Goal: Task Accomplishment & Management: Manage account settings

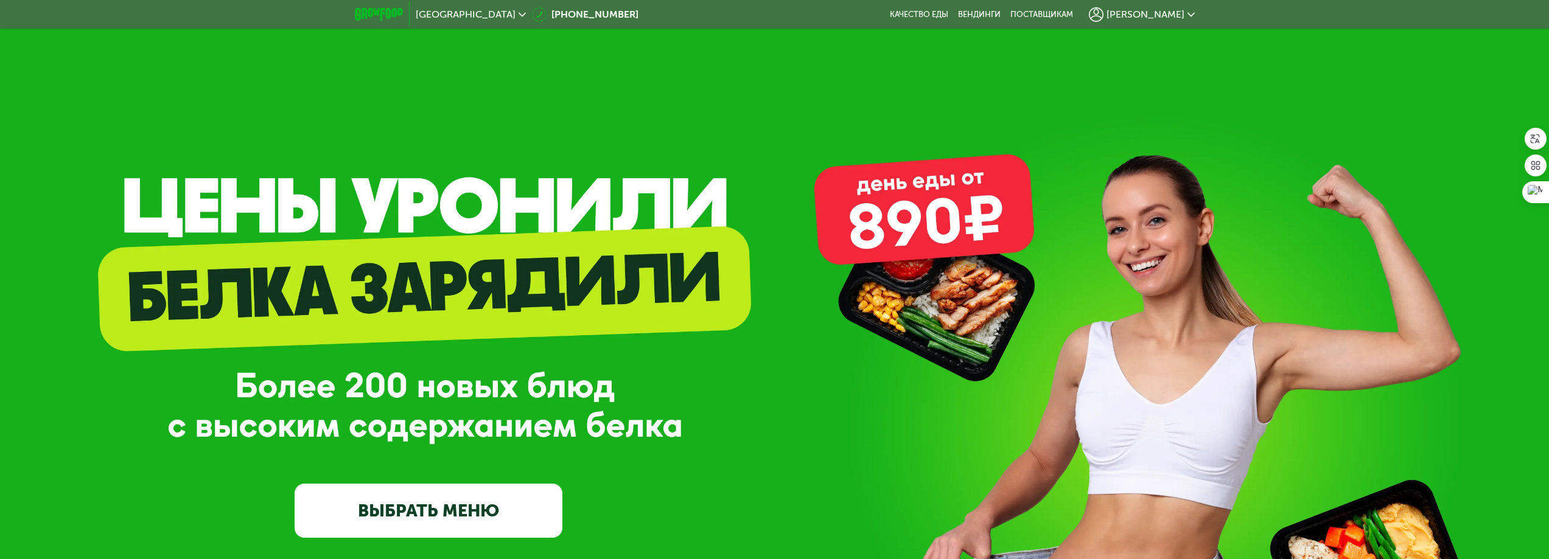
click at [1237, 128] on div "GrowFood — доставка правильного питания ВЫБРАТЬ МЕНЮ" at bounding box center [774, 365] width 1549 height 731
click at [1182, 13] on span "[PERSON_NAME]" at bounding box center [1145, 15] width 78 height 10
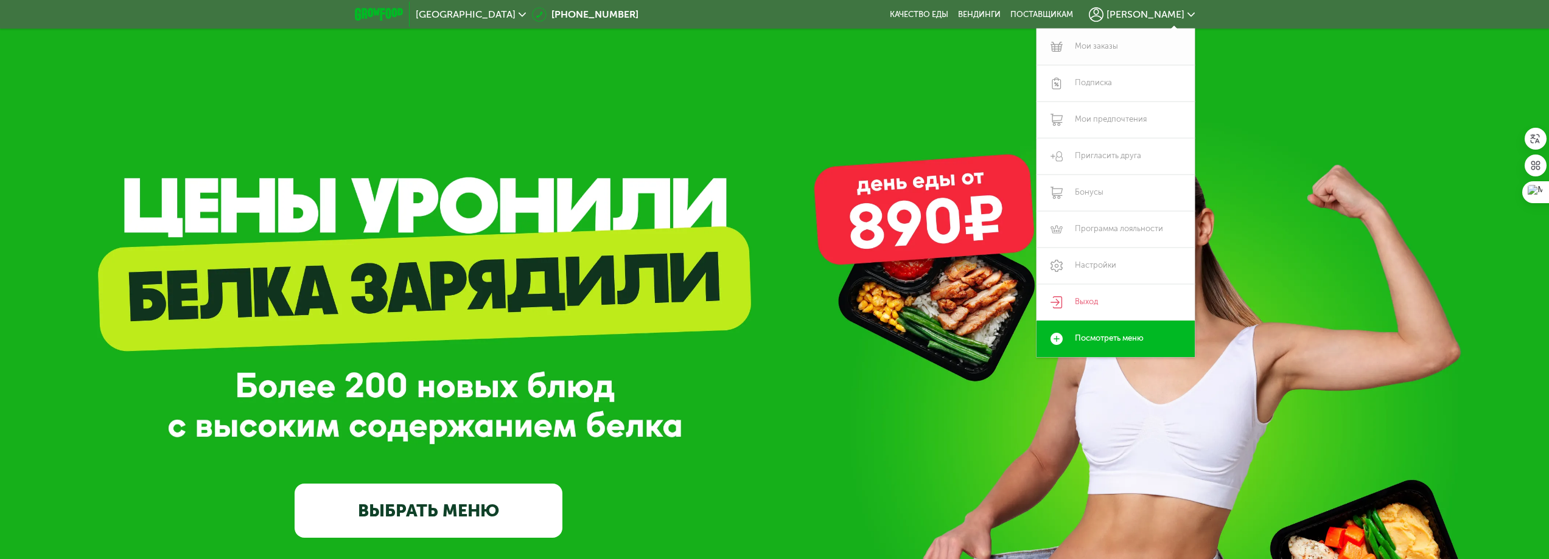
click at [1094, 46] on link "Мои заказы" at bounding box center [1115, 47] width 158 height 37
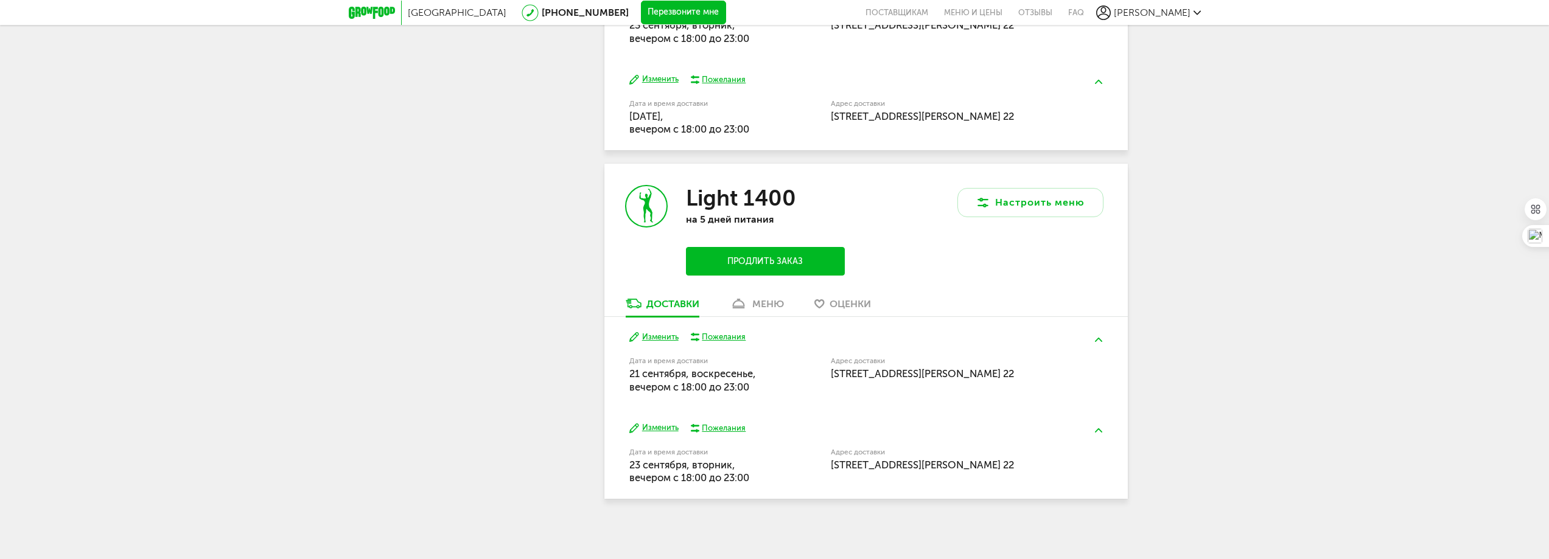
scroll to position [716, 0]
click at [658, 333] on button "Изменить" at bounding box center [653, 336] width 49 height 12
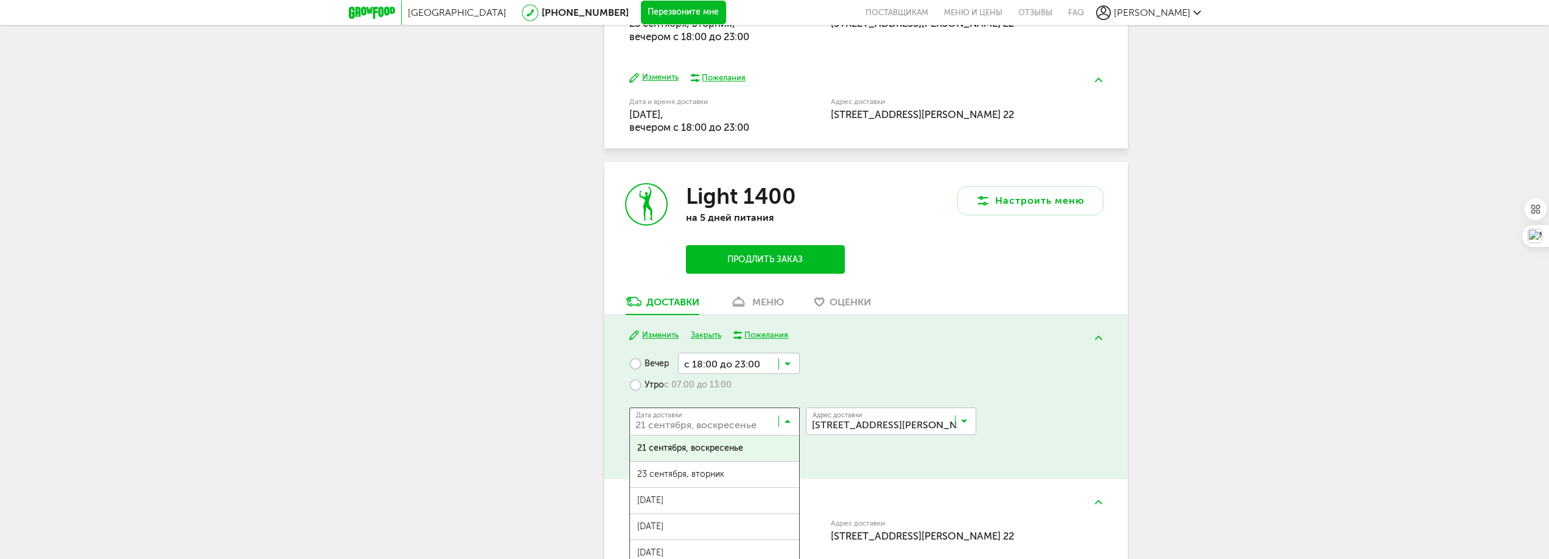
click at [794, 413] on div "Дата доставки [DATE] Загрузка..." at bounding box center [714, 421] width 170 height 27
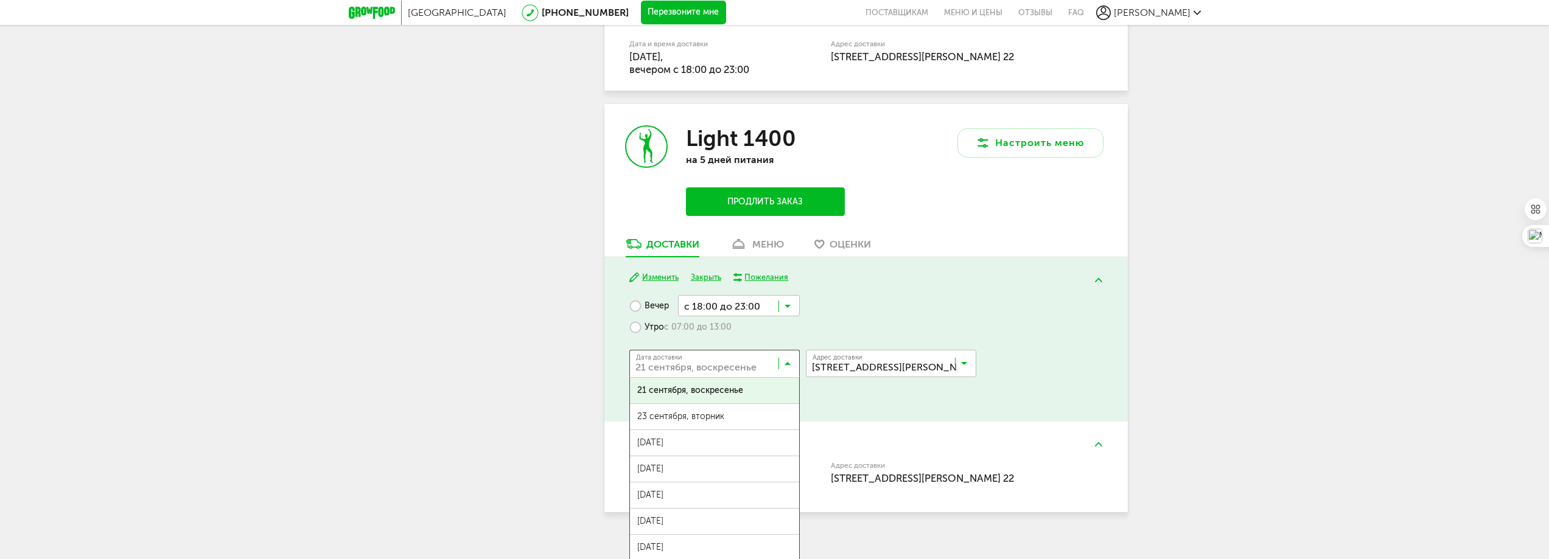
scroll to position [777, 0]
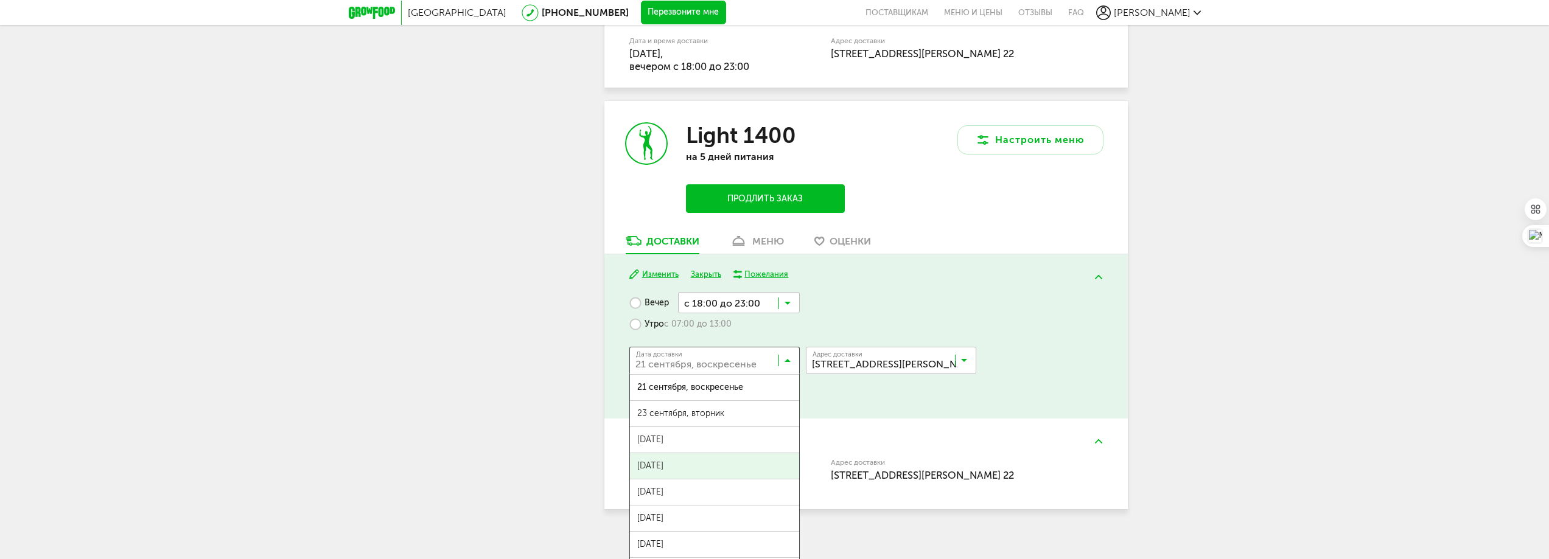
click at [679, 468] on span "[DATE]" at bounding box center [714, 466] width 169 height 26
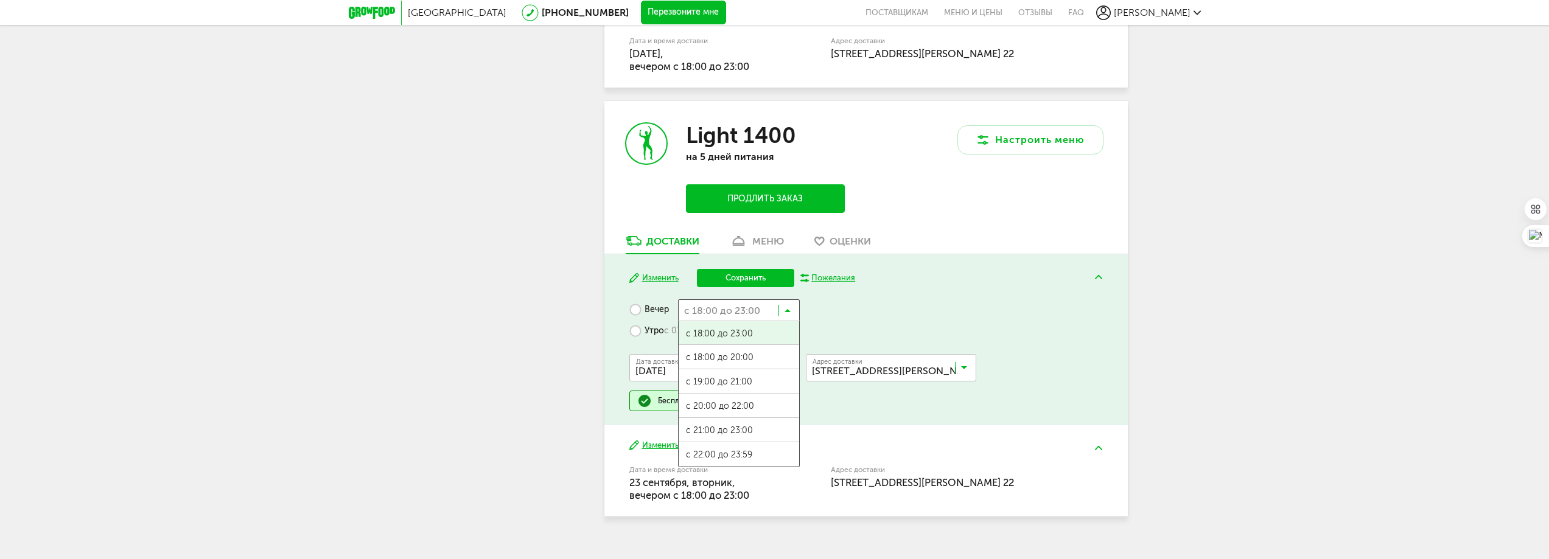
click at [787, 311] on icon at bounding box center [787, 313] width 6 height 12
click at [747, 431] on span "с 21:00 до 23:00" at bounding box center [739, 431] width 120 height 26
click at [767, 279] on button "Сохранить" at bounding box center [745, 278] width 97 height 18
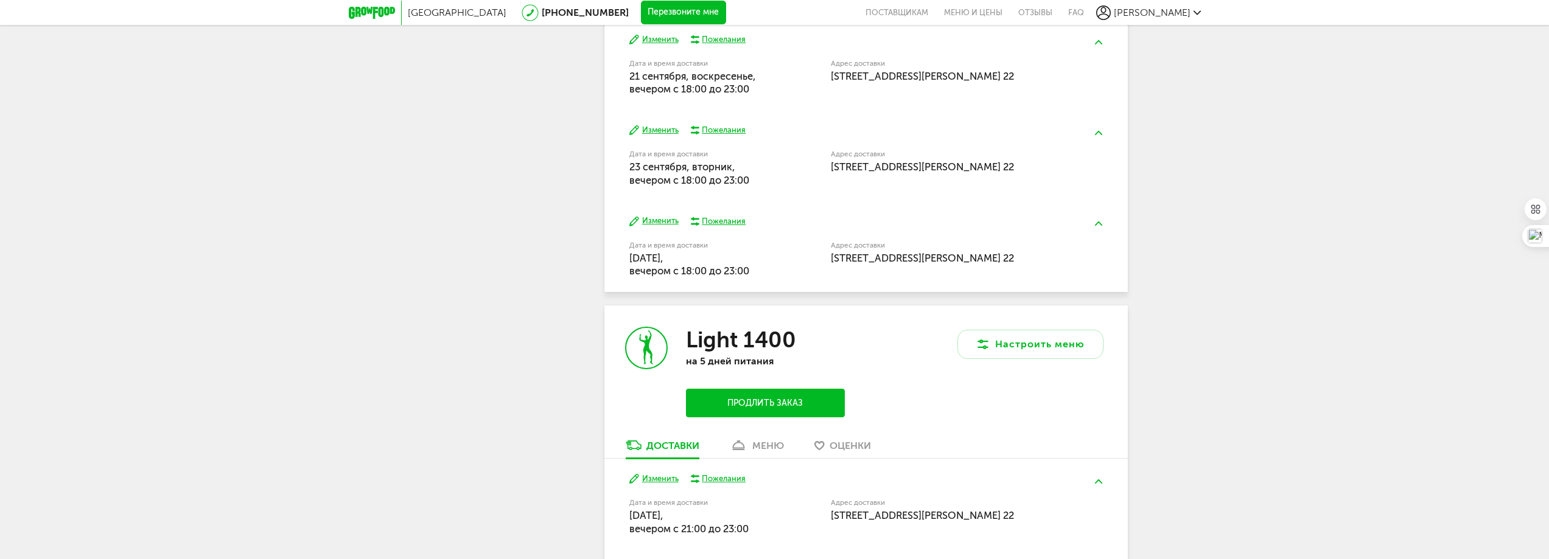
scroll to position [472, 0]
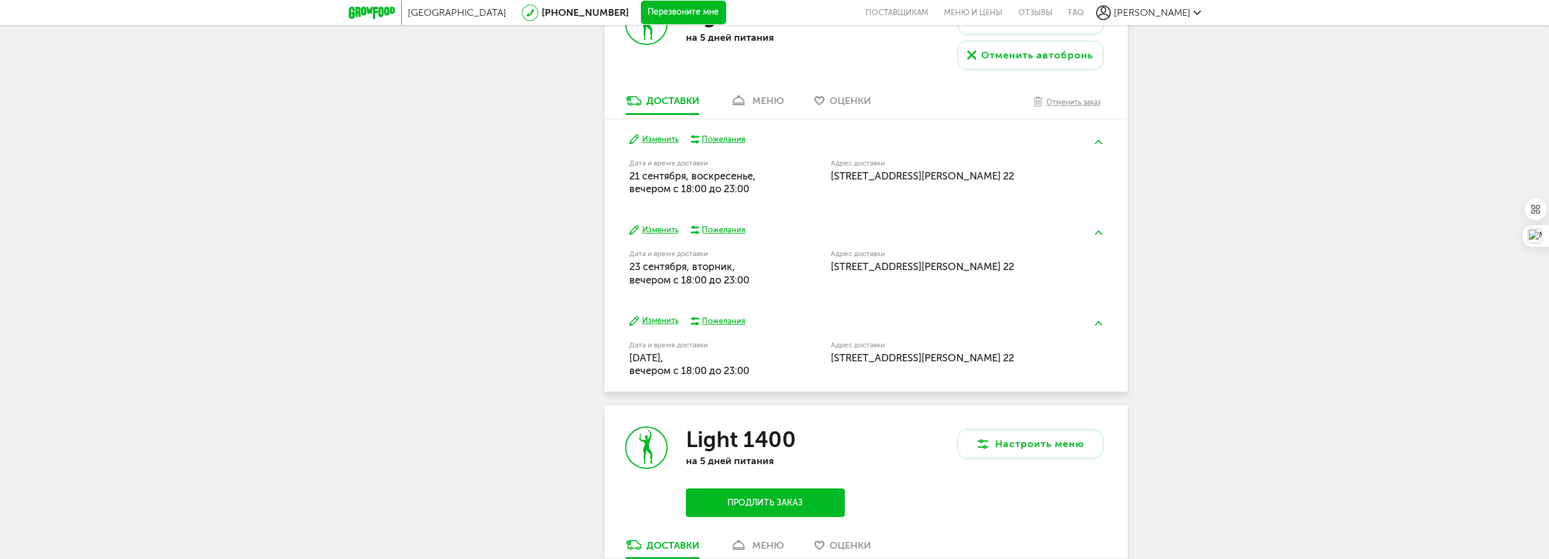
click at [655, 229] on button "Изменить" at bounding box center [653, 231] width 49 height 12
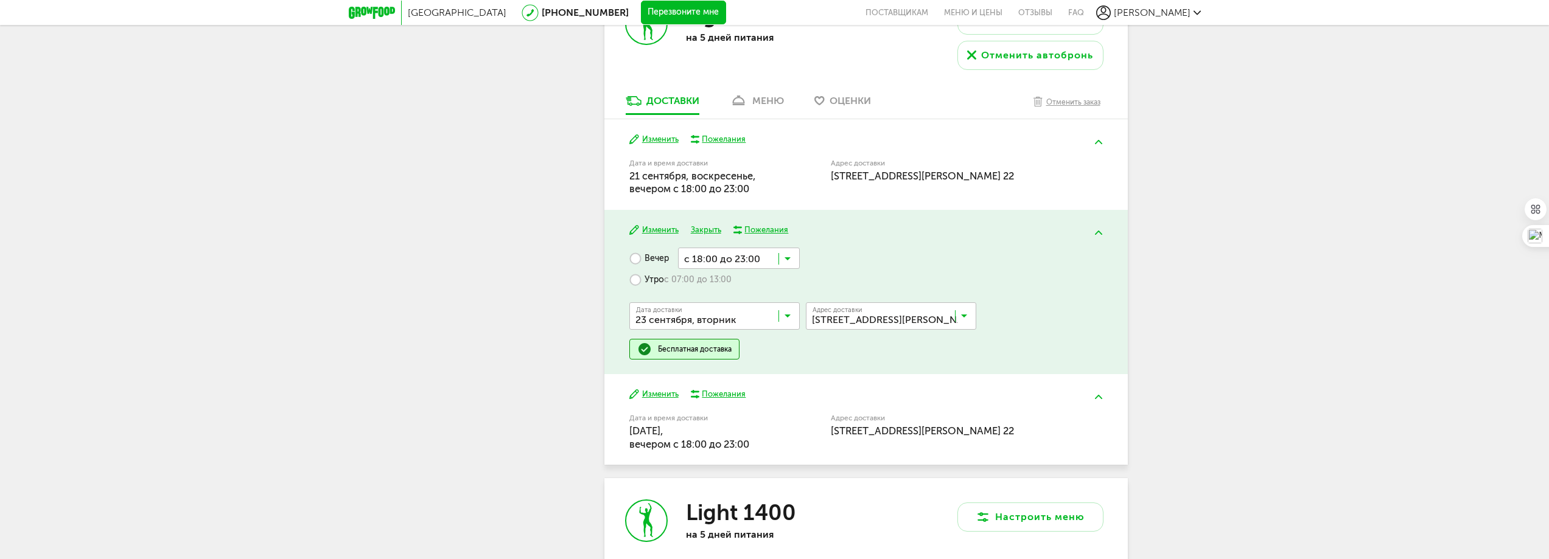
click at [784, 320] on icon at bounding box center [787, 319] width 6 height 12
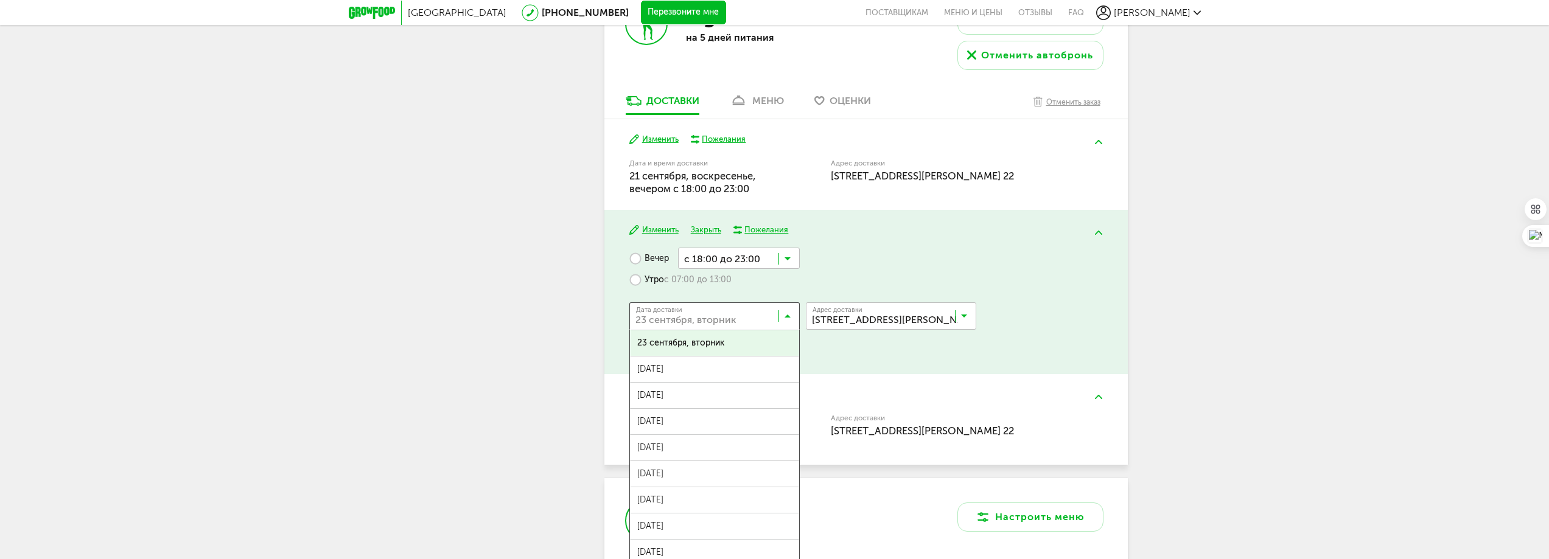
click at [769, 198] on div "Изменить Пожелания Дата и время доставки [DATE], вечером c 18:00 до 23:00 Адрес…" at bounding box center [865, 164] width 523 height 91
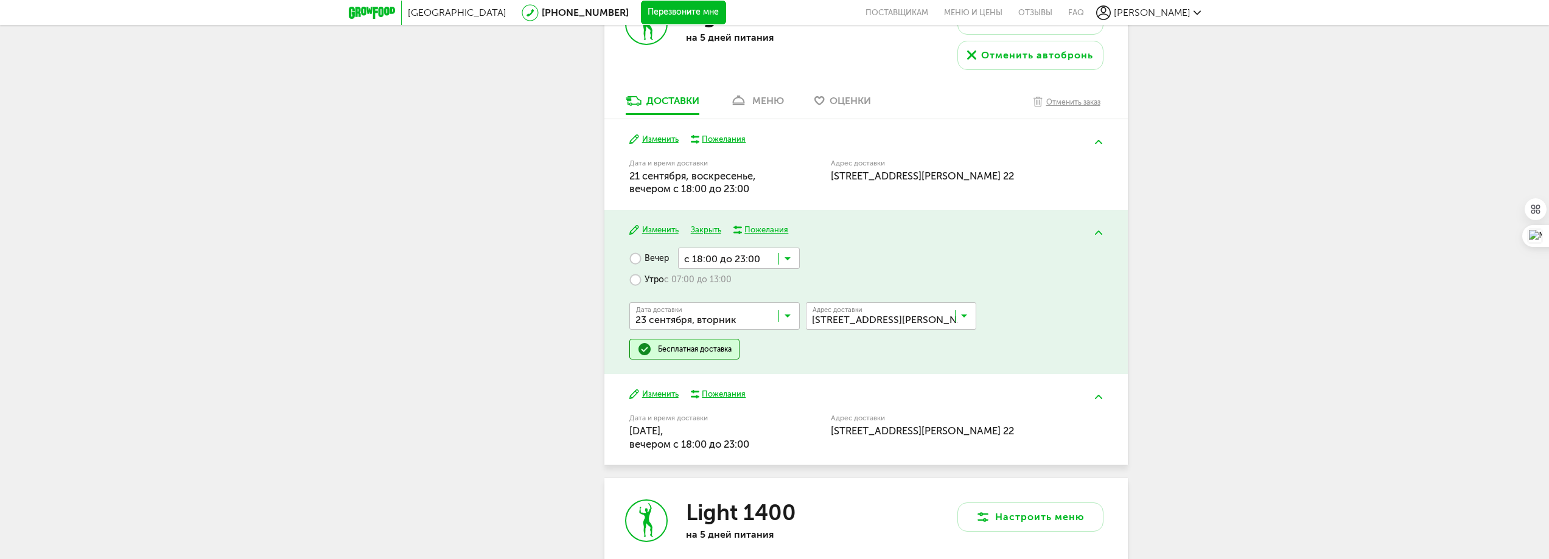
click at [652, 142] on button "Изменить" at bounding box center [653, 140] width 49 height 12
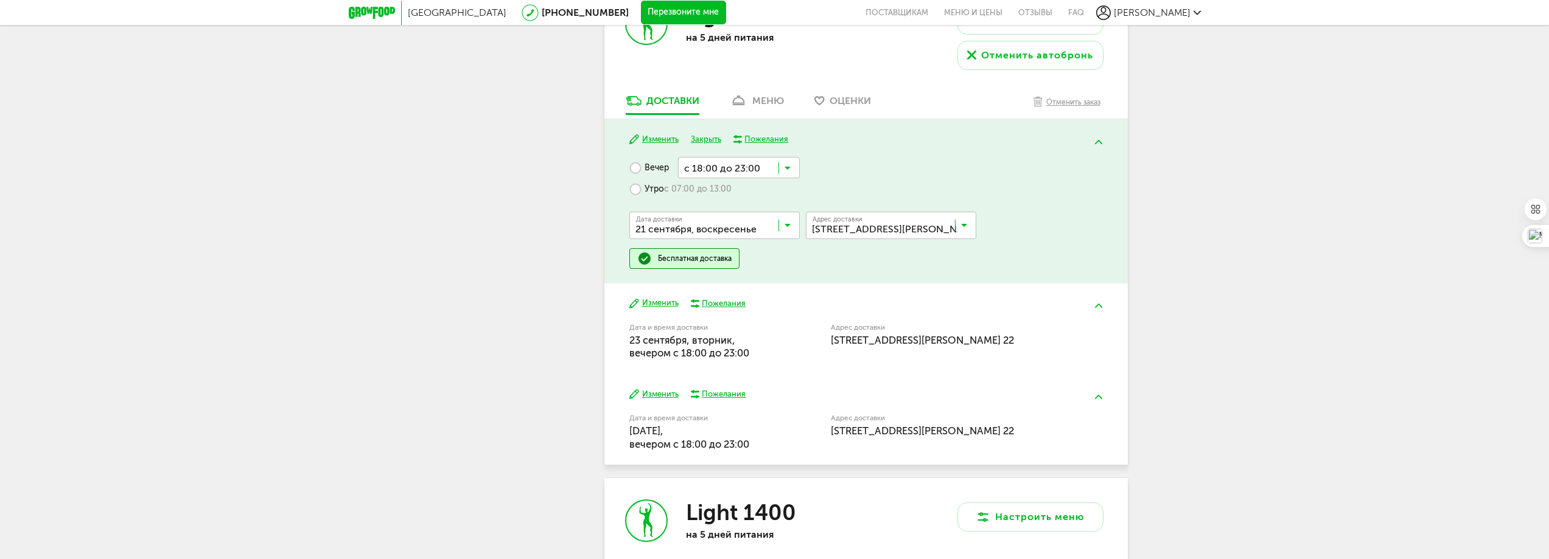
click at [789, 225] on icon at bounding box center [787, 228] width 6 height 12
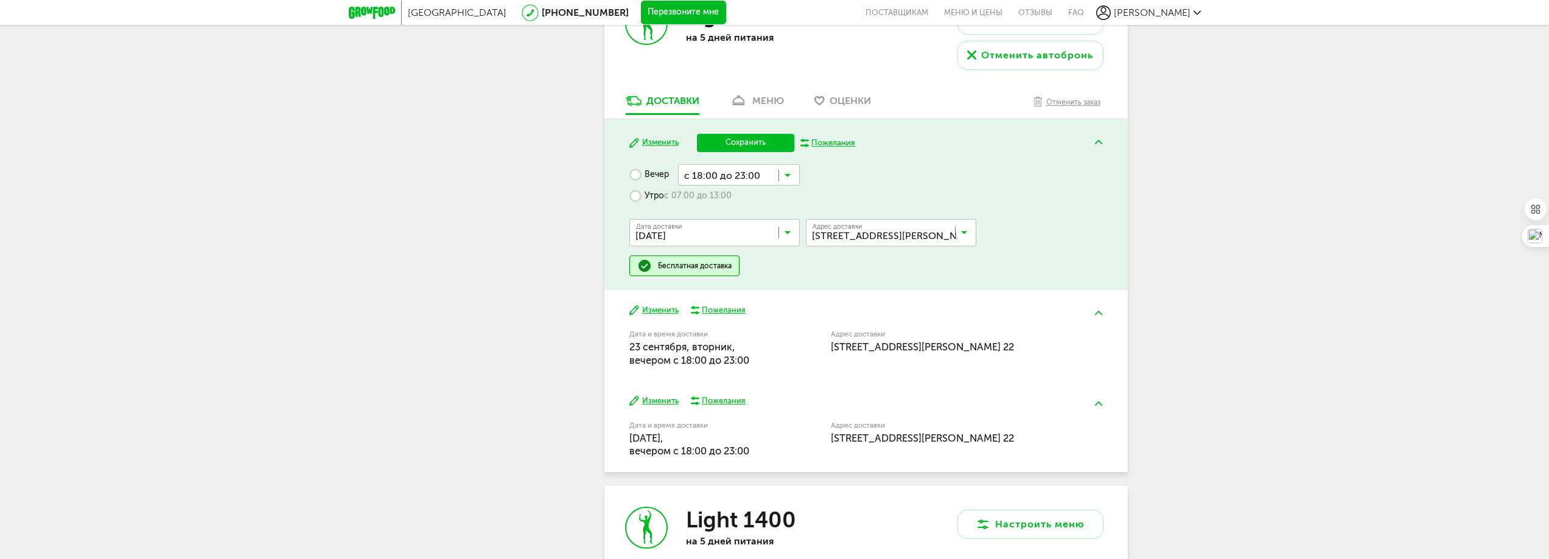
click at [718, 300] on span "[DATE]" at bounding box center [714, 312] width 169 height 26
click at [755, 151] on button "Сохранить" at bounding box center [745, 143] width 97 height 18
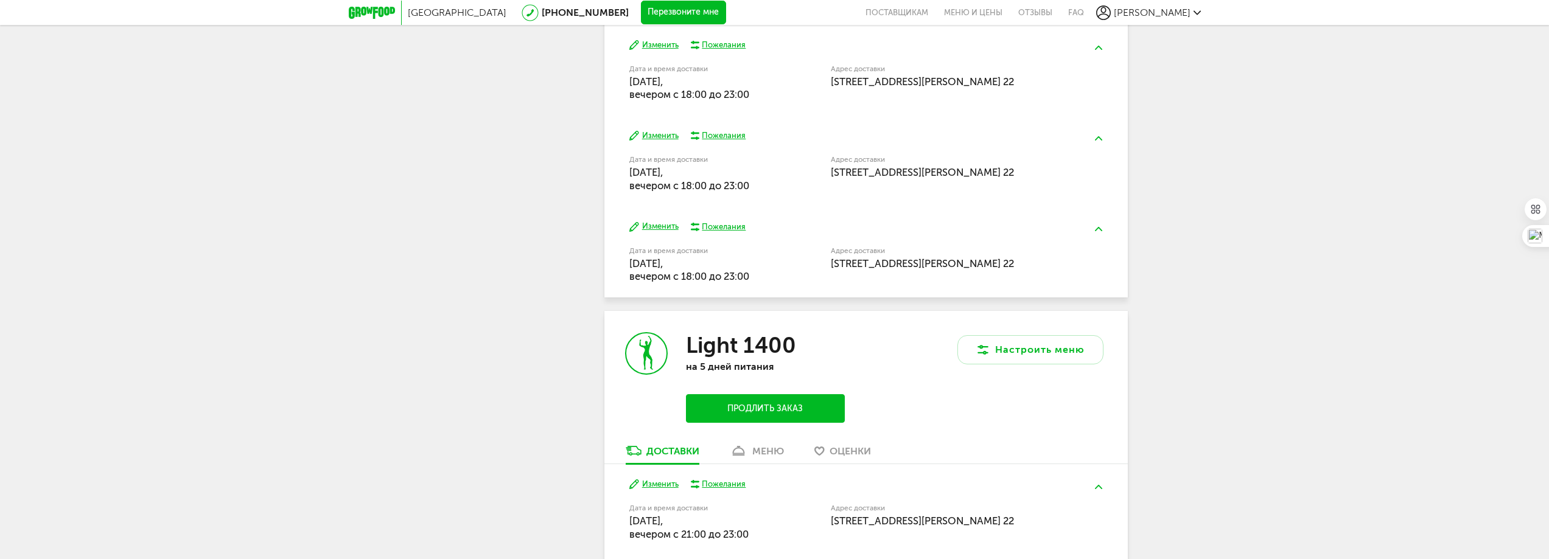
scroll to position [655, 0]
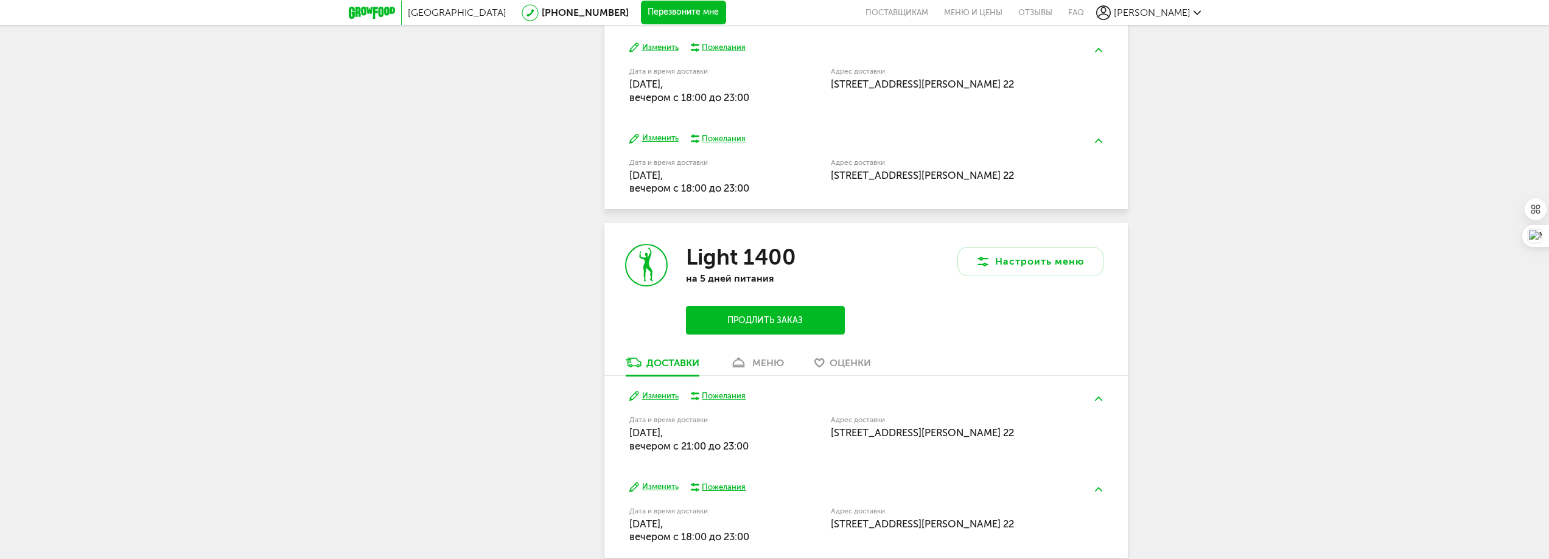
click at [660, 394] on button "Изменить" at bounding box center [653, 397] width 49 height 12
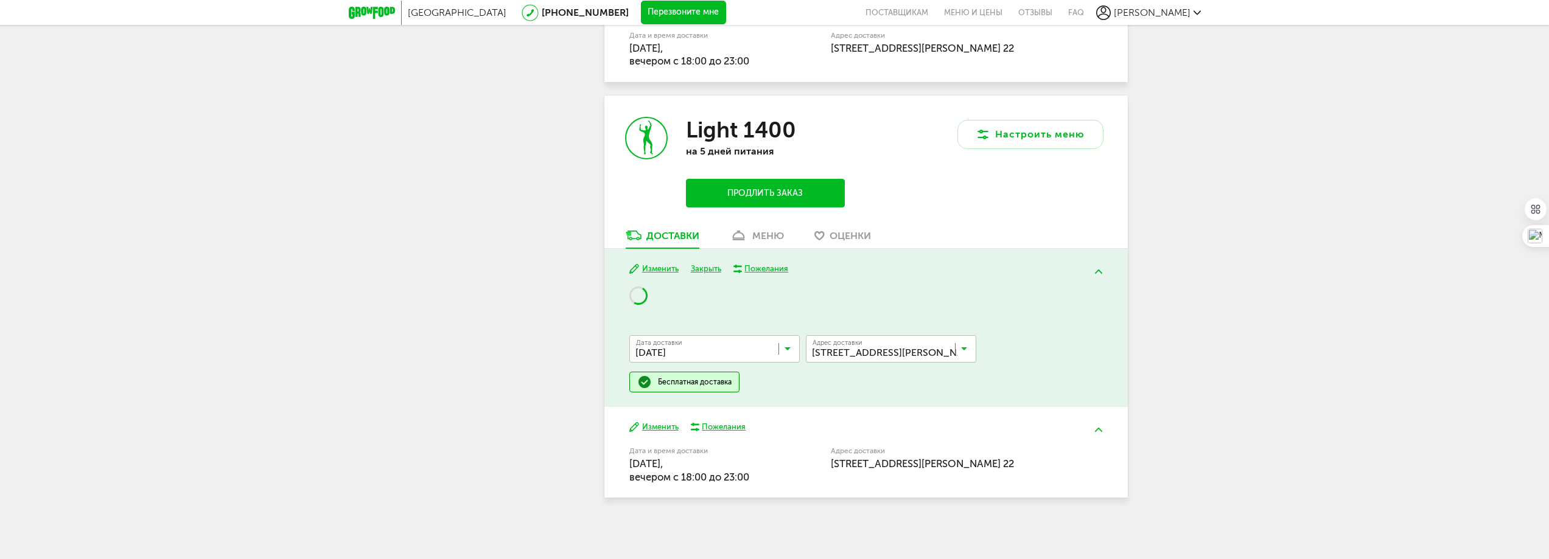
scroll to position [783, 0]
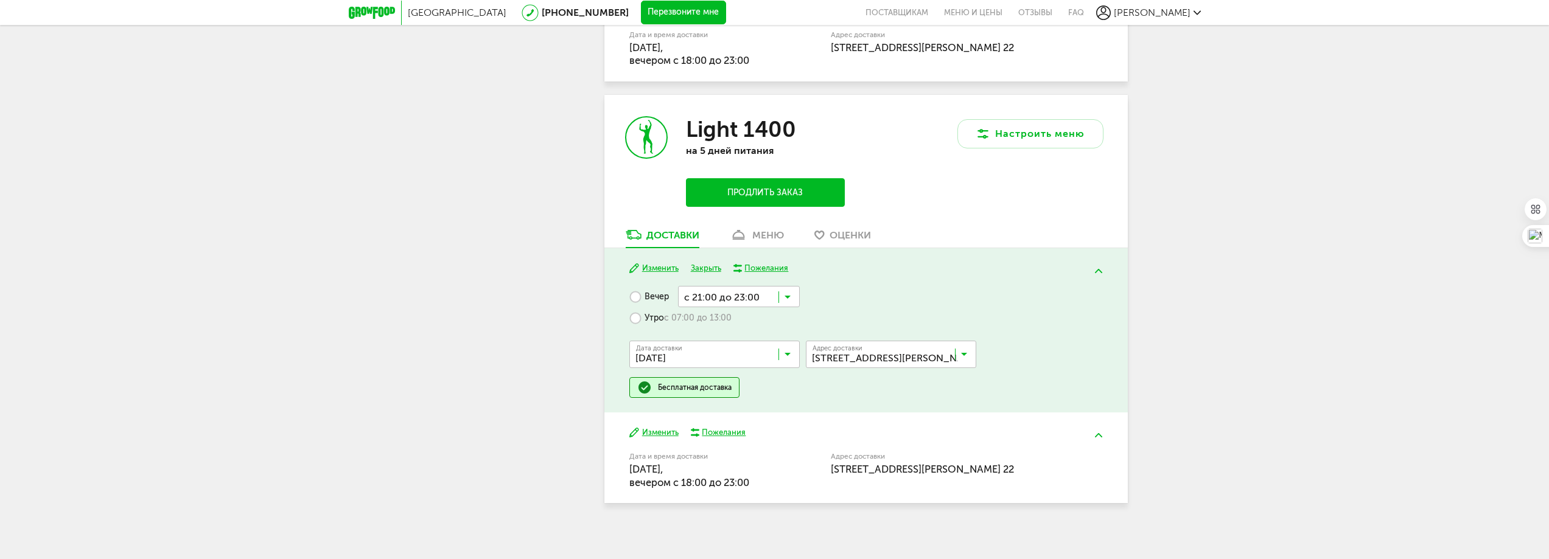
click at [787, 357] on icon at bounding box center [787, 357] width 6 height 12
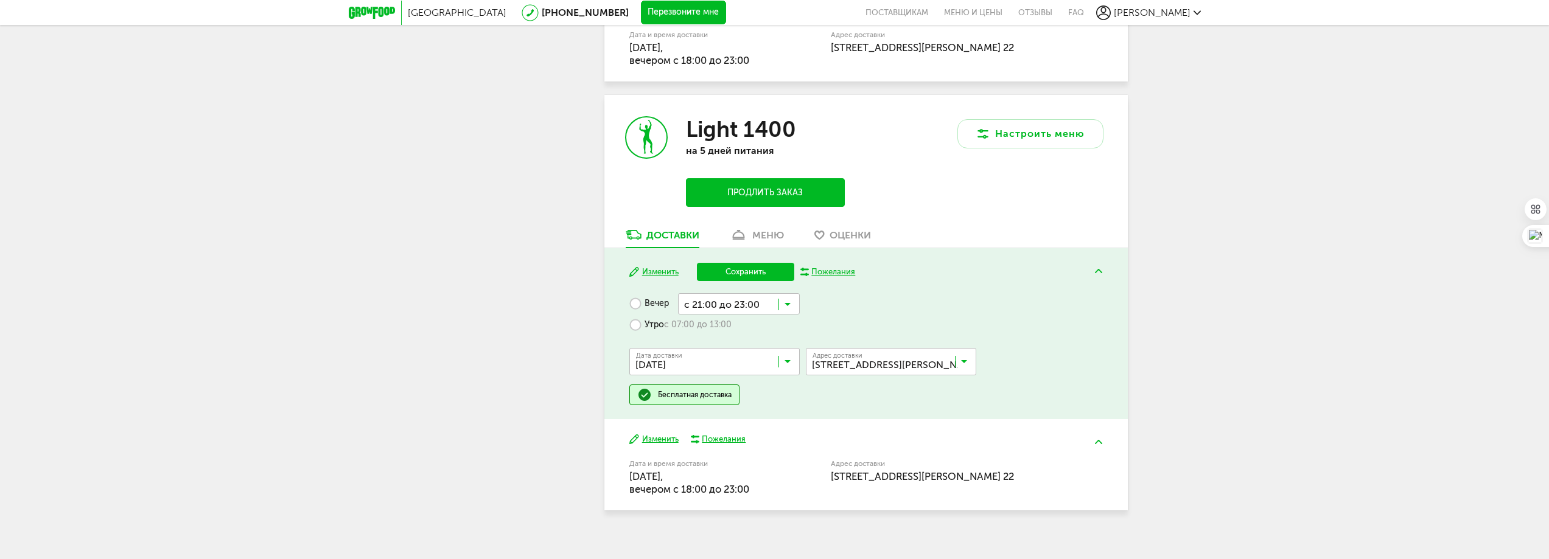
click at [700, 509] on span "[DATE]" at bounding box center [714, 520] width 169 height 26
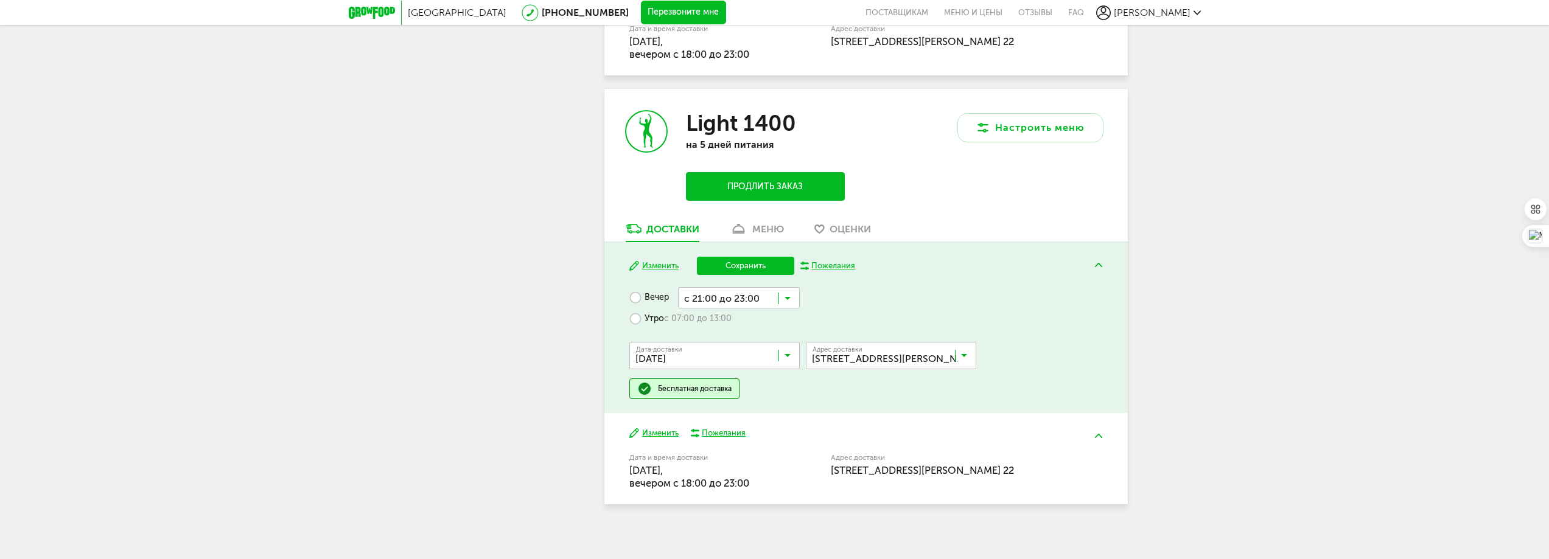
scroll to position [795, 0]
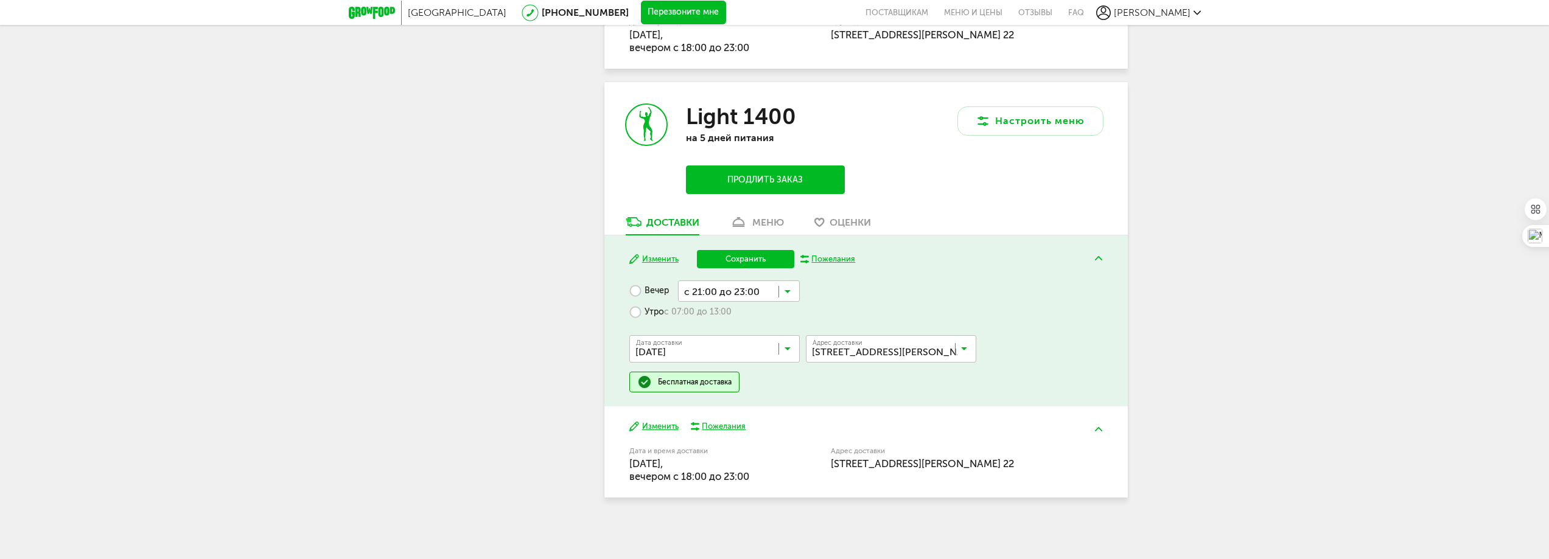
click at [756, 262] on button "Сохранить" at bounding box center [745, 259] width 97 height 18
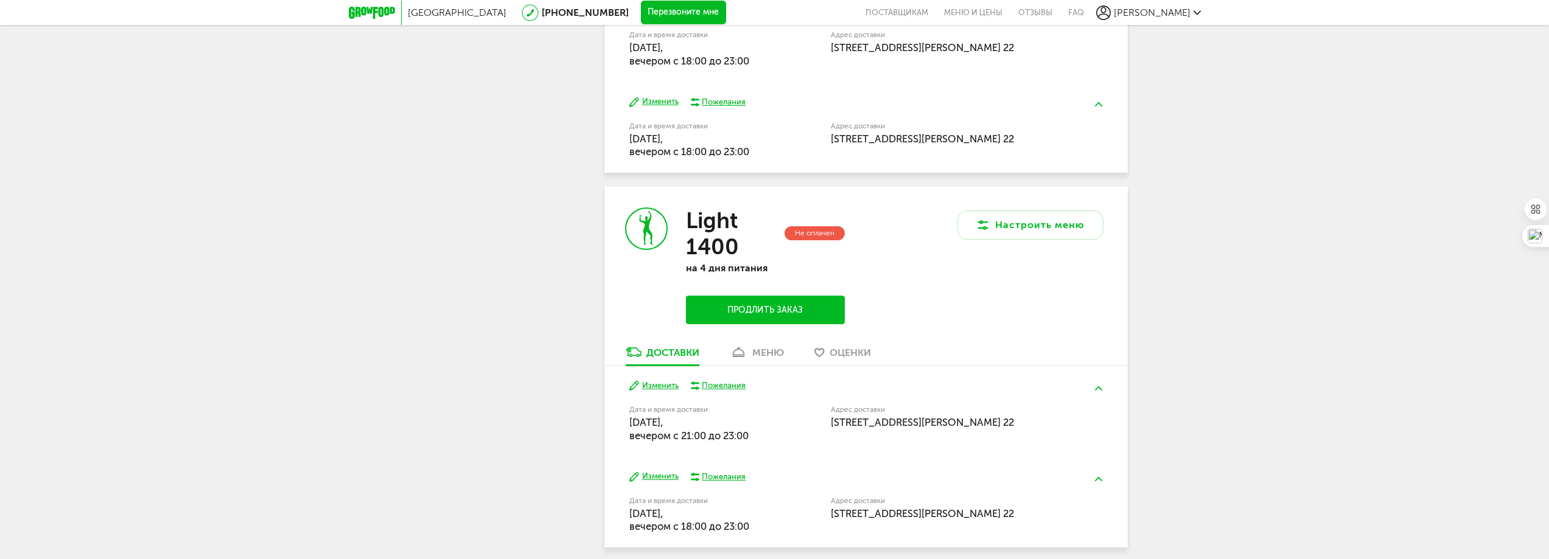
scroll to position [742, 0]
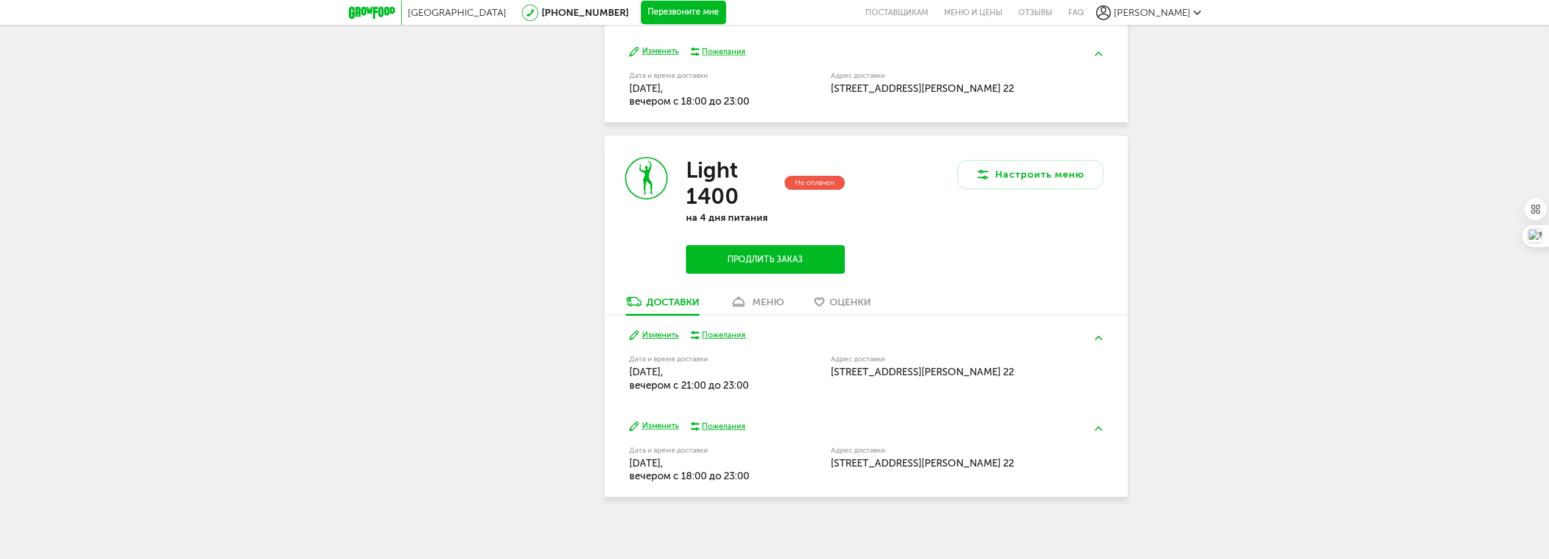
click at [666, 334] on button "Изменить" at bounding box center [653, 336] width 49 height 12
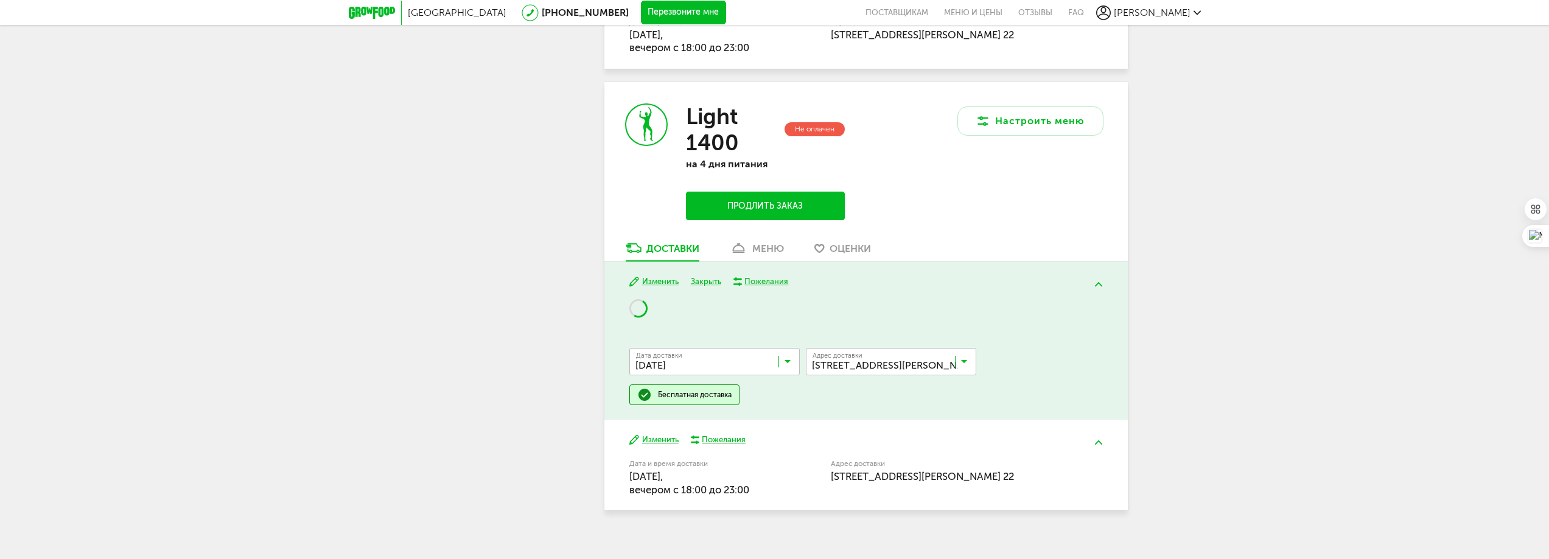
scroll to position [809, 0]
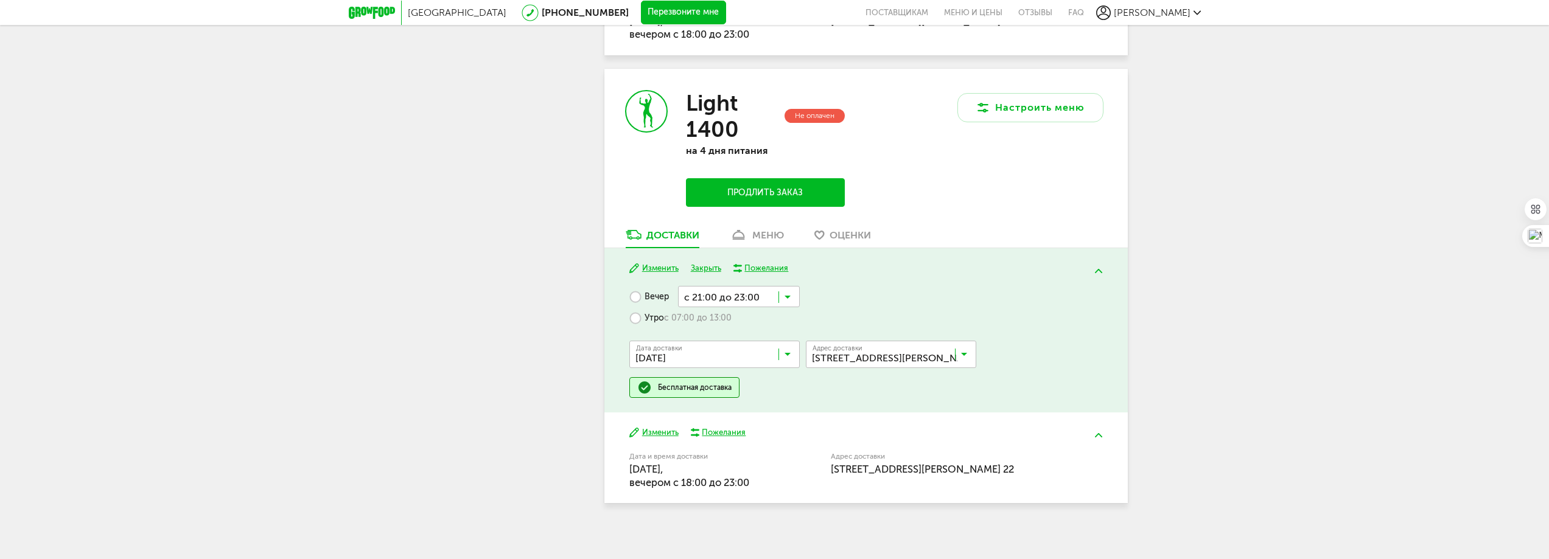
click at [662, 430] on button "Изменить" at bounding box center [653, 433] width 49 height 12
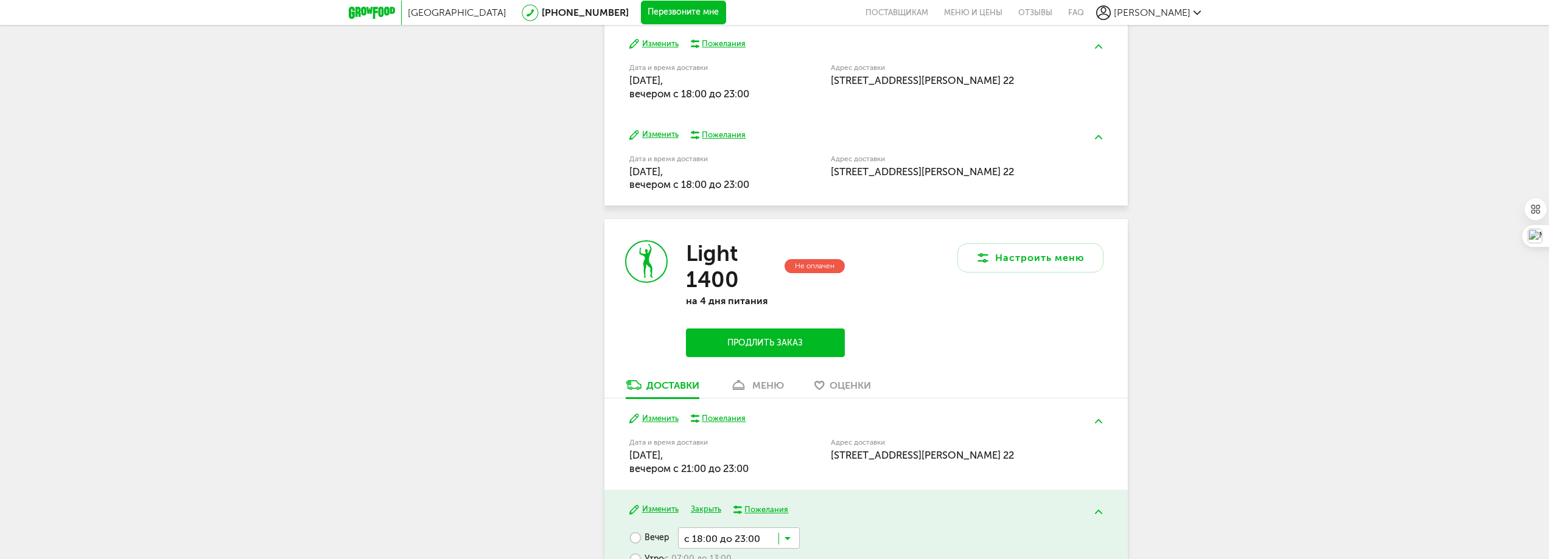
scroll to position [693, 0]
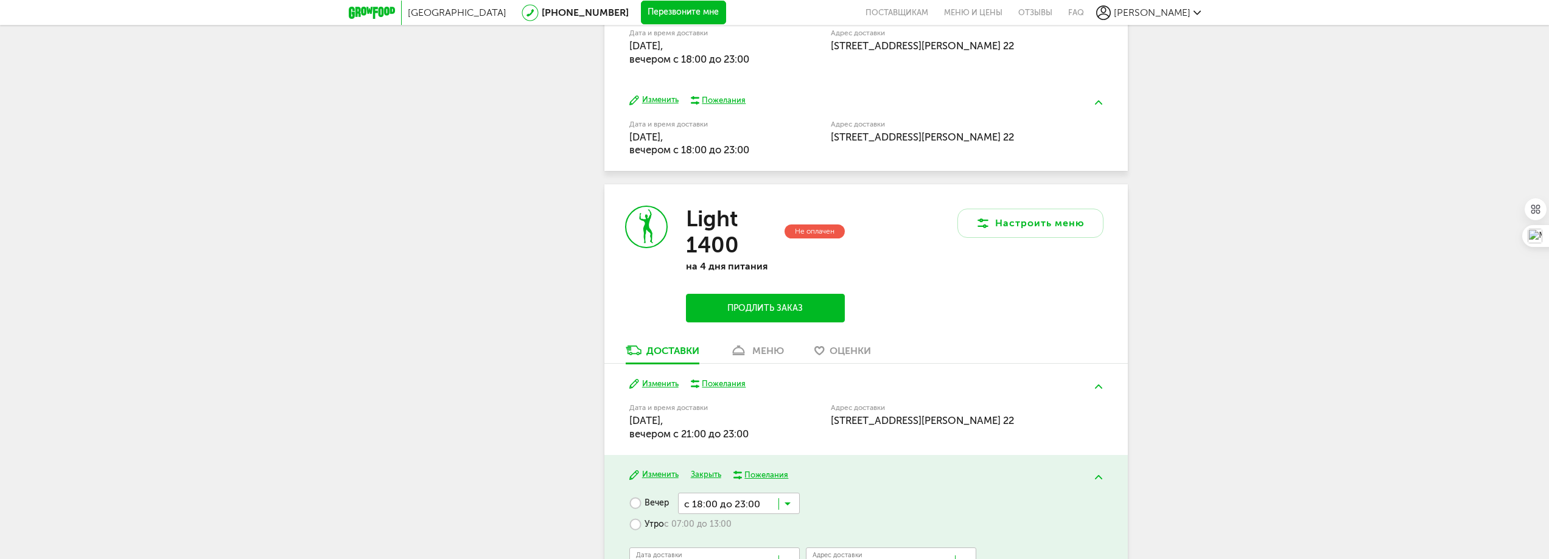
click at [809, 235] on div "Не оплачен" at bounding box center [814, 232] width 60 height 14
click at [808, 223] on div "Light 1400 Не оплачен" at bounding box center [765, 232] width 158 height 52
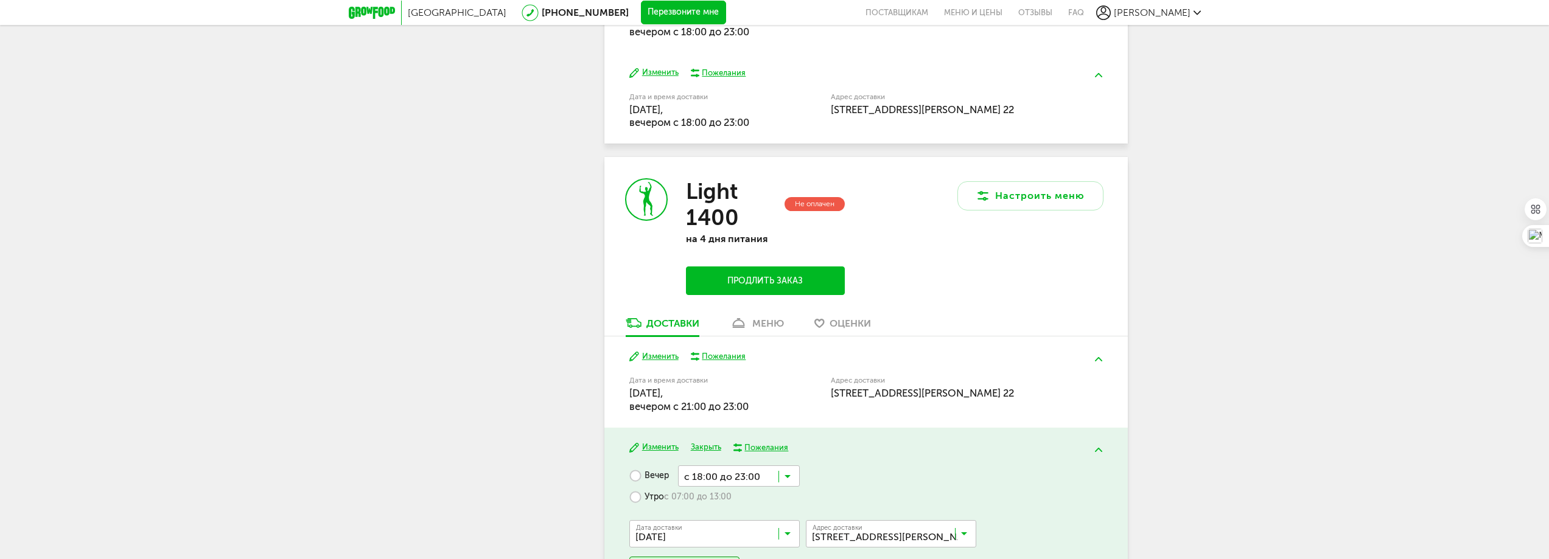
scroll to position [815, 0]
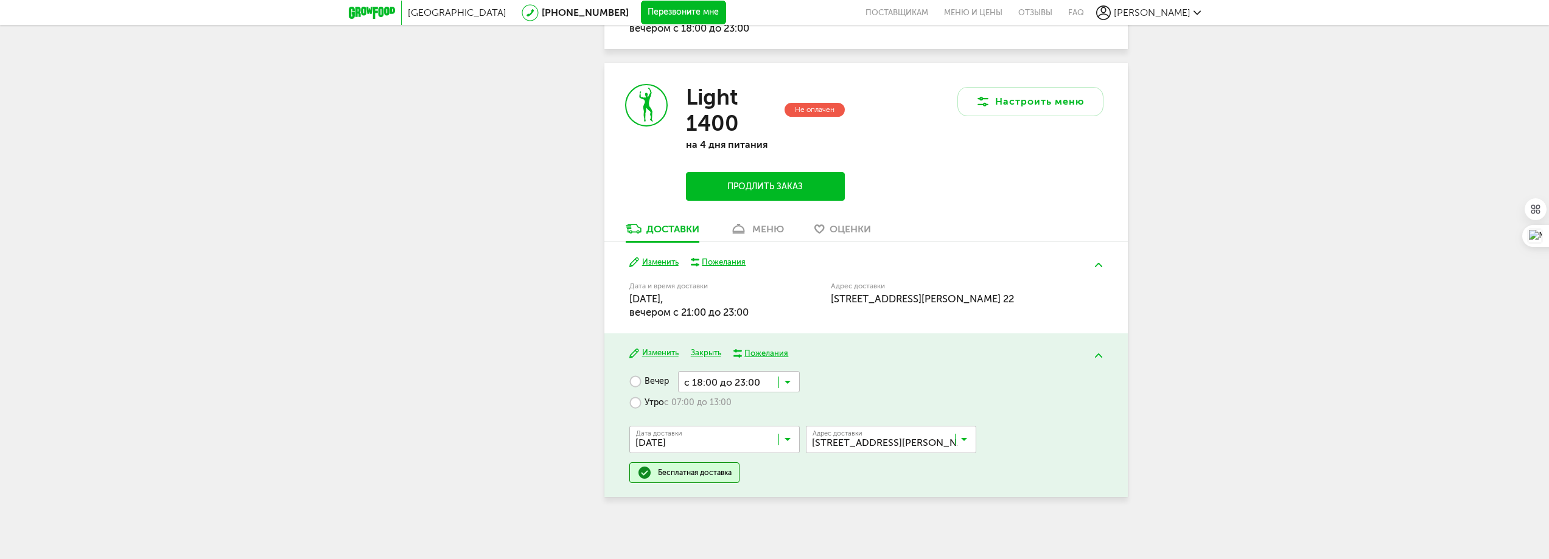
click at [663, 258] on button "Изменить" at bounding box center [653, 263] width 49 height 12
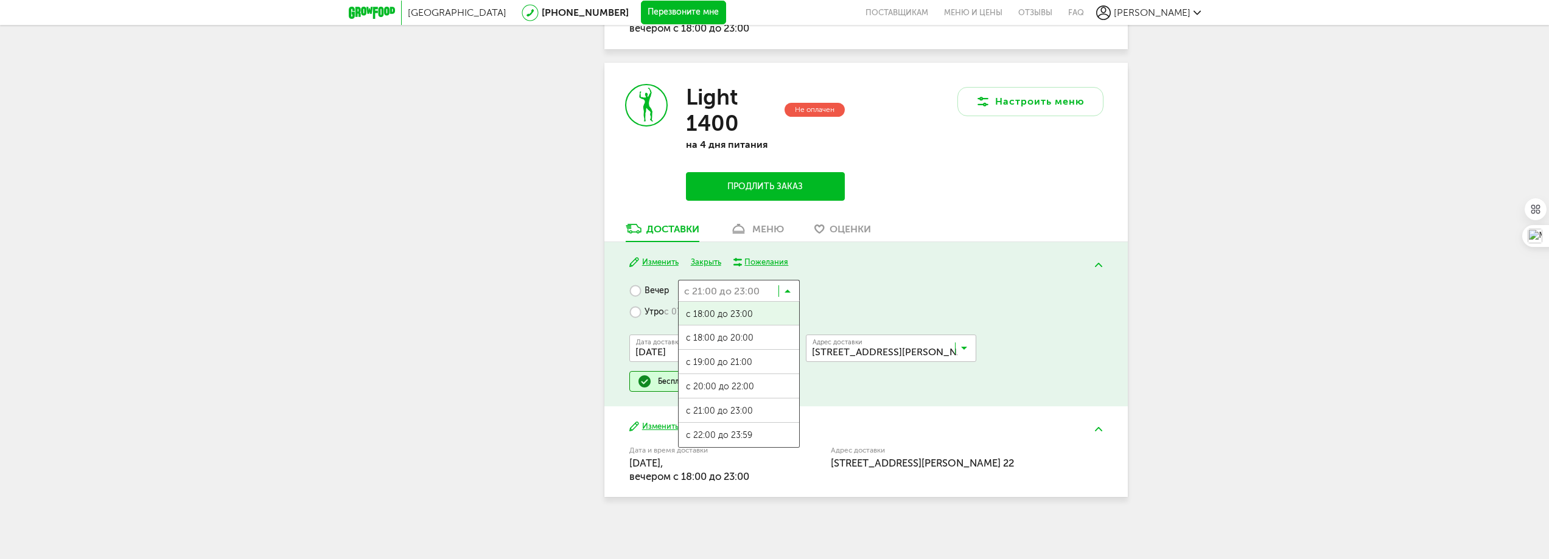
click at [725, 285] on input "Search for option" at bounding box center [739, 290] width 122 height 21
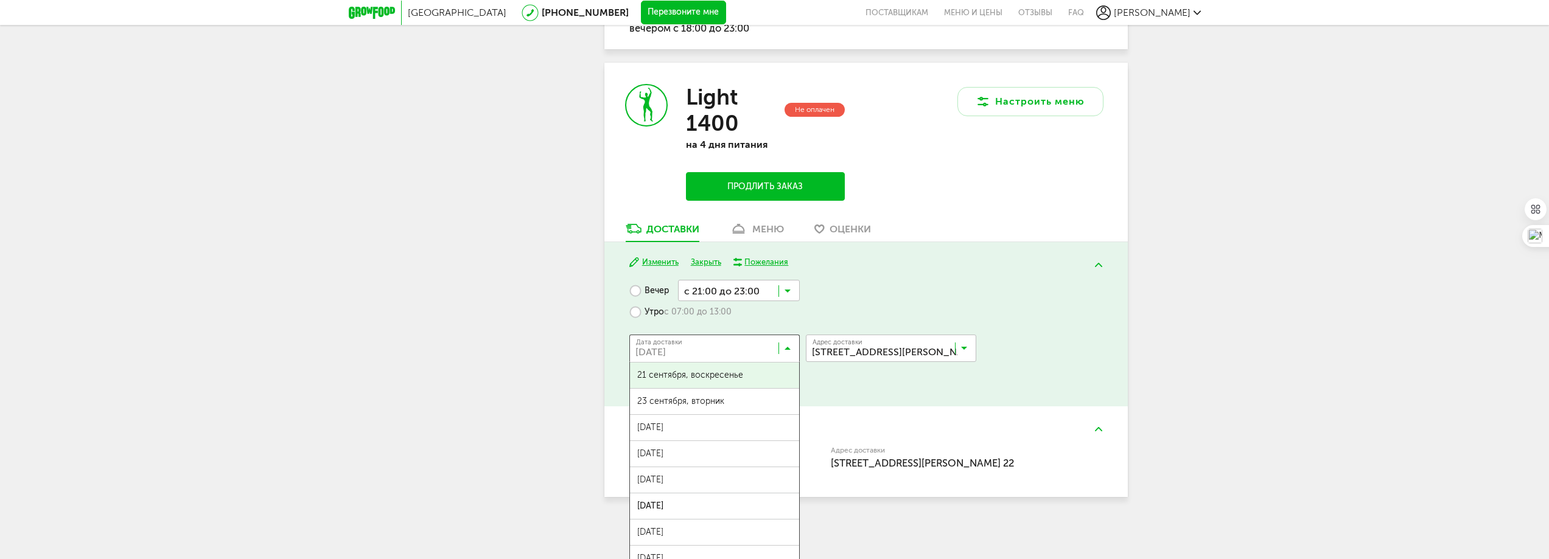
click at [694, 357] on input "Search for option" at bounding box center [717, 351] width 170 height 21
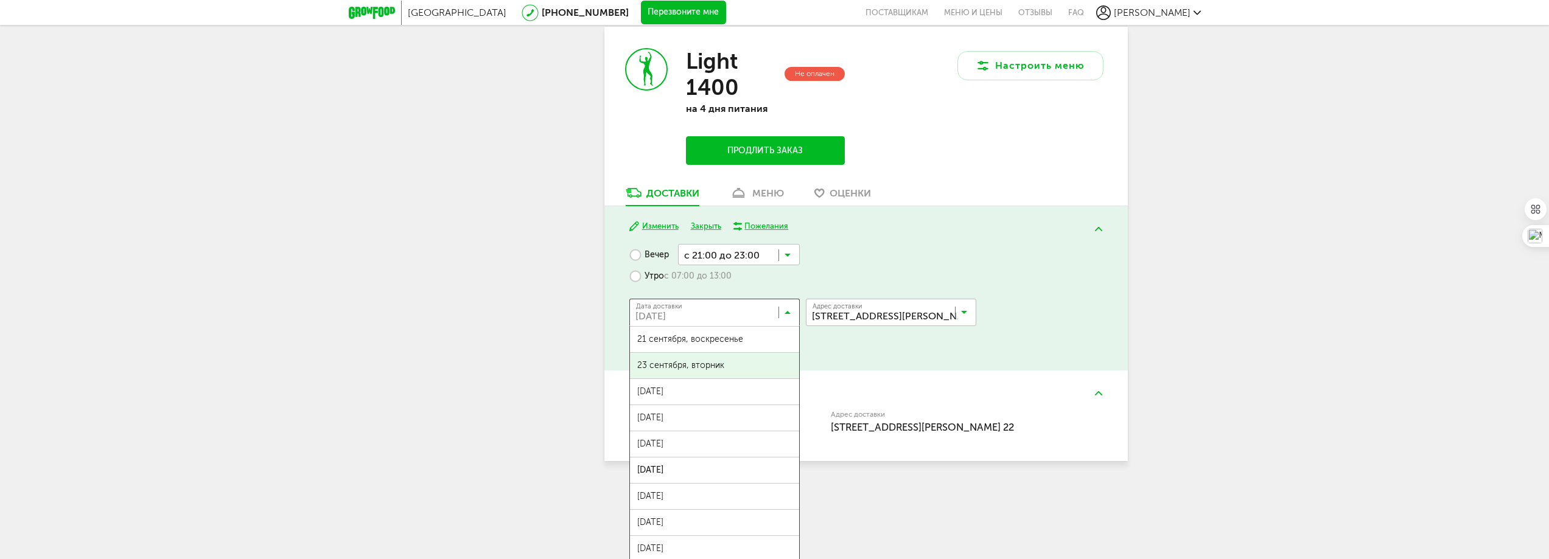
scroll to position [861, 0]
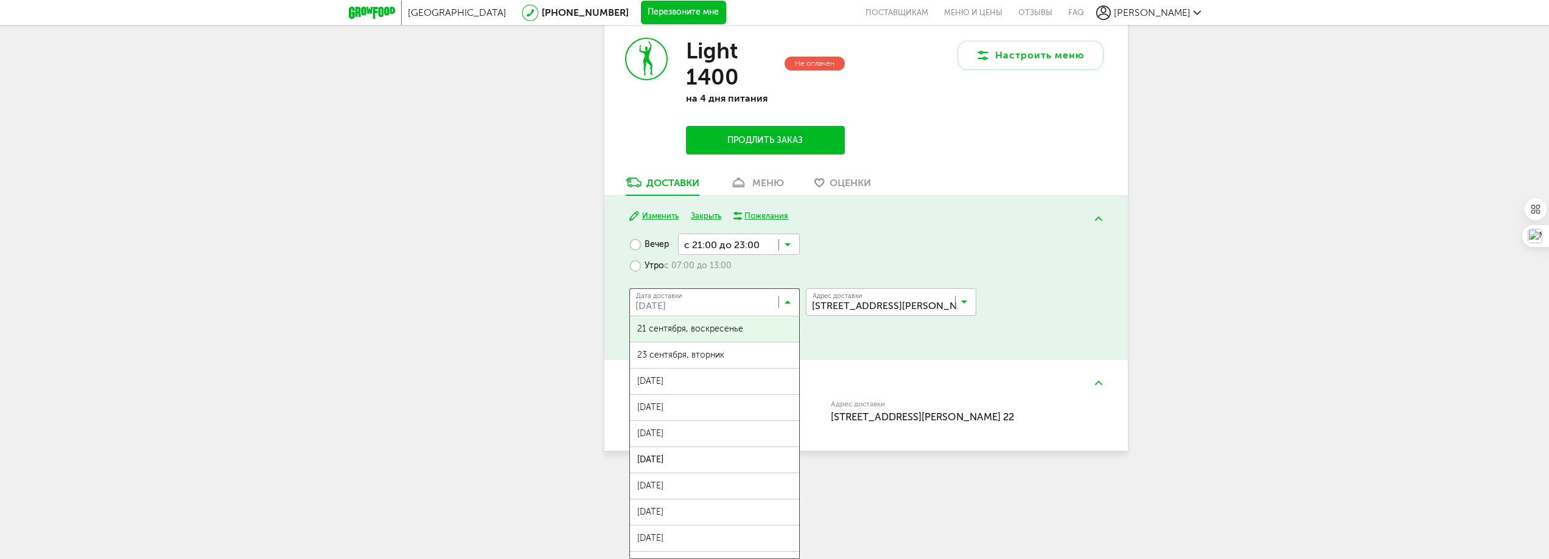
click at [717, 331] on span "21 сентября, воскресенье" at bounding box center [714, 329] width 169 height 26
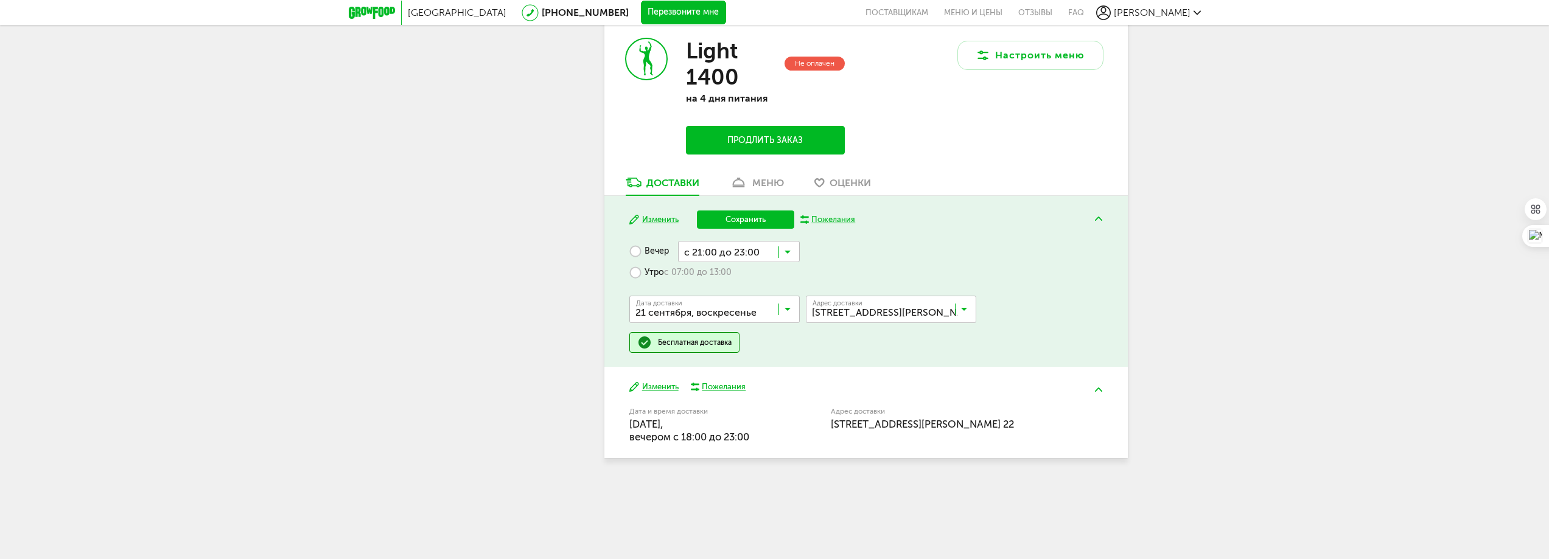
scroll to position [822, 0]
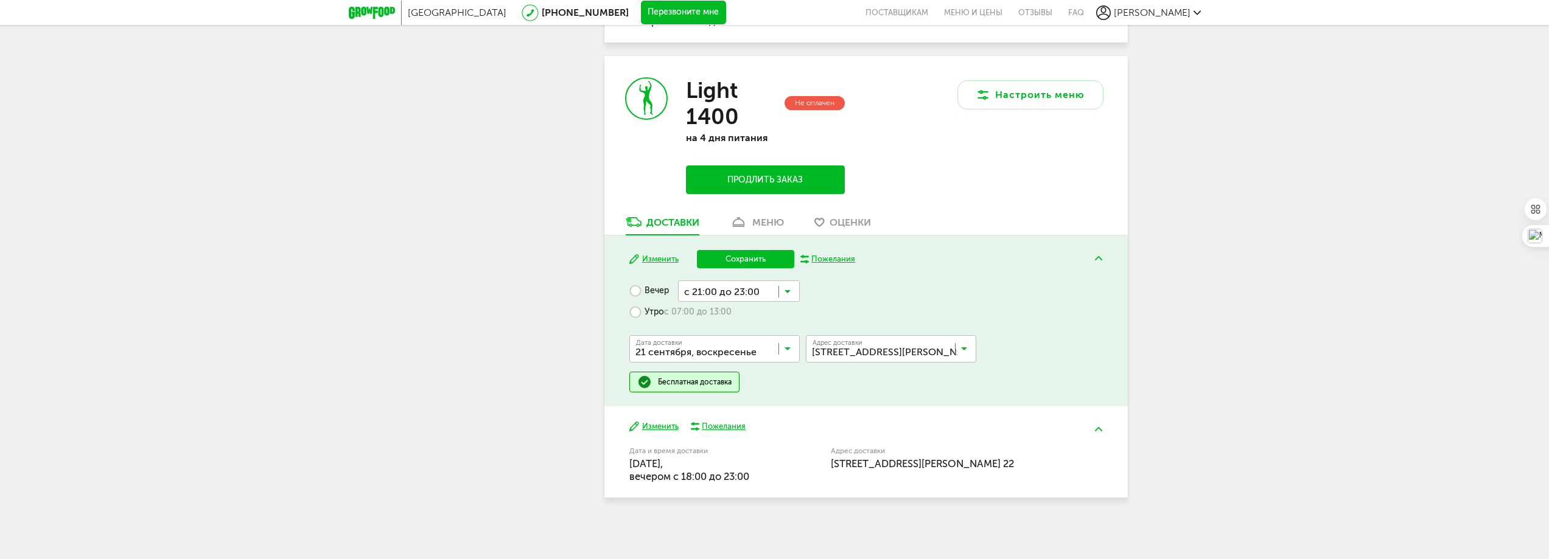
click at [764, 223] on div "меню" at bounding box center [768, 223] width 32 height 12
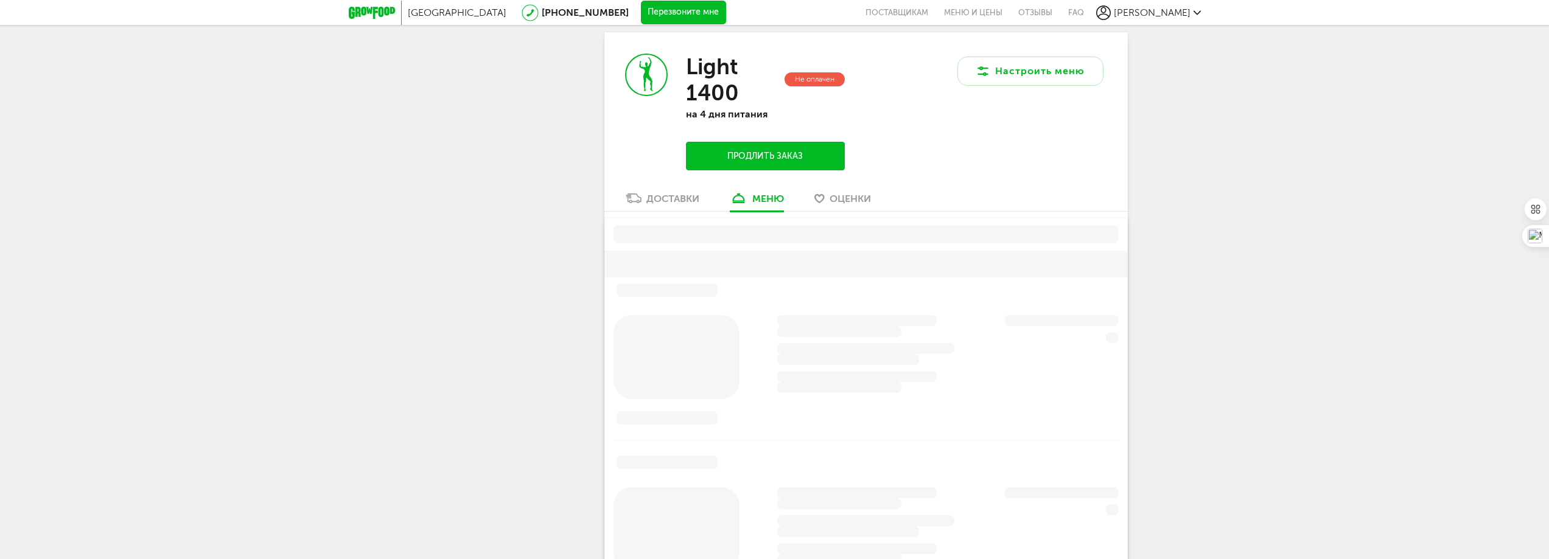
scroll to position [847, 0]
click at [688, 198] on div "Доставки" at bounding box center [672, 197] width 53 height 12
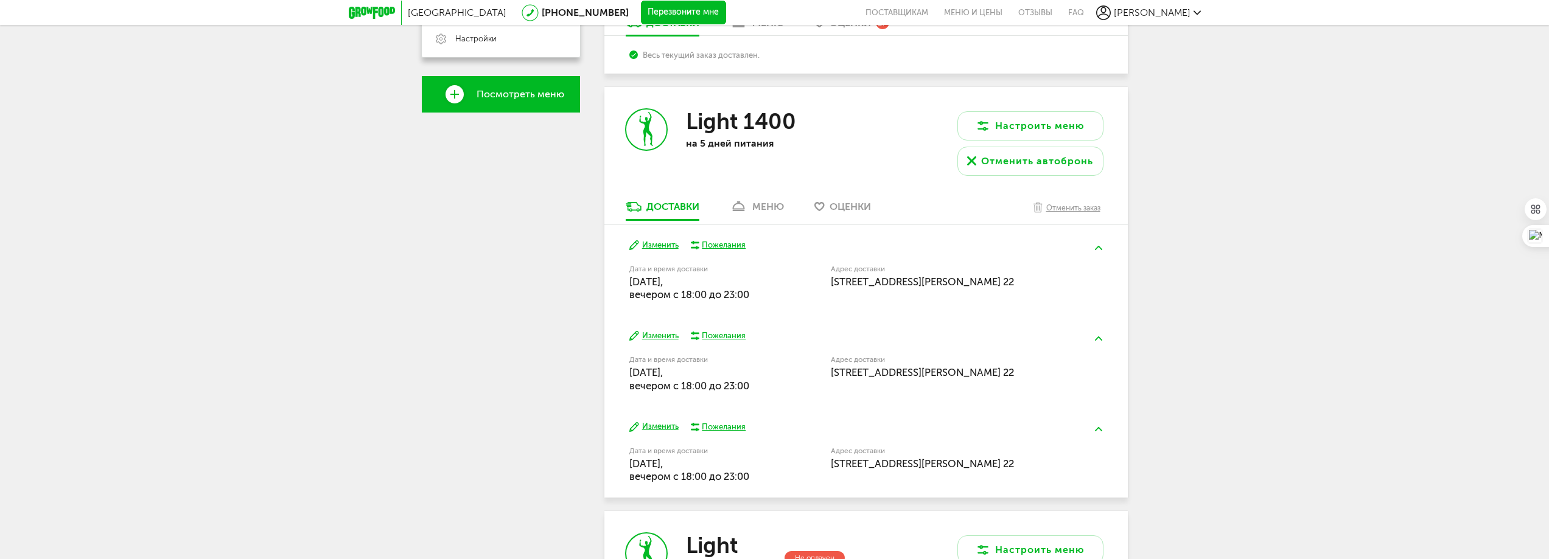
scroll to position [29, 0]
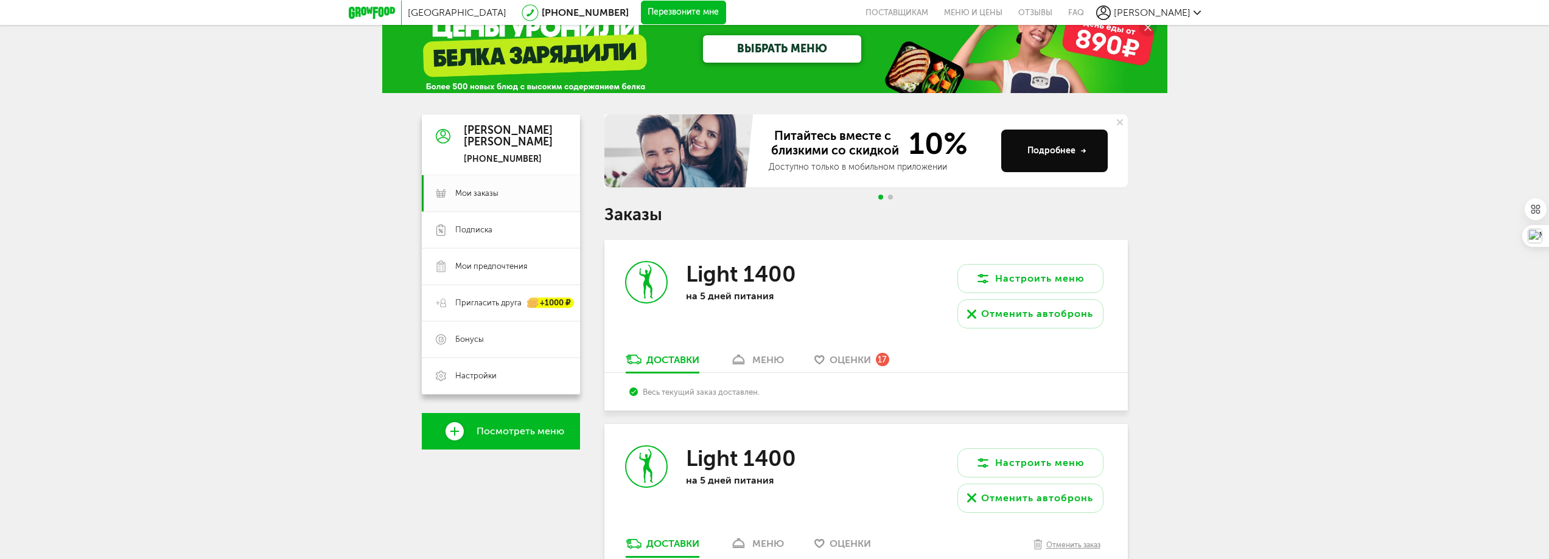
click at [760, 364] on div "меню" at bounding box center [768, 360] width 32 height 12
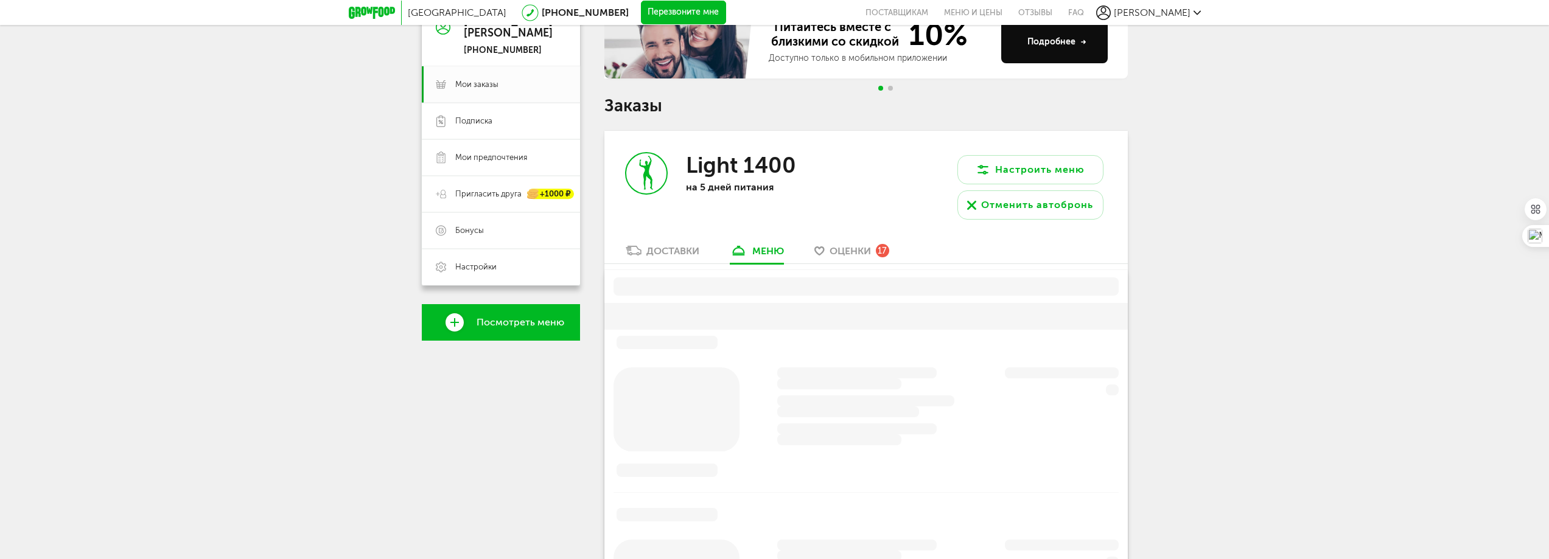
scroll to position [239, 0]
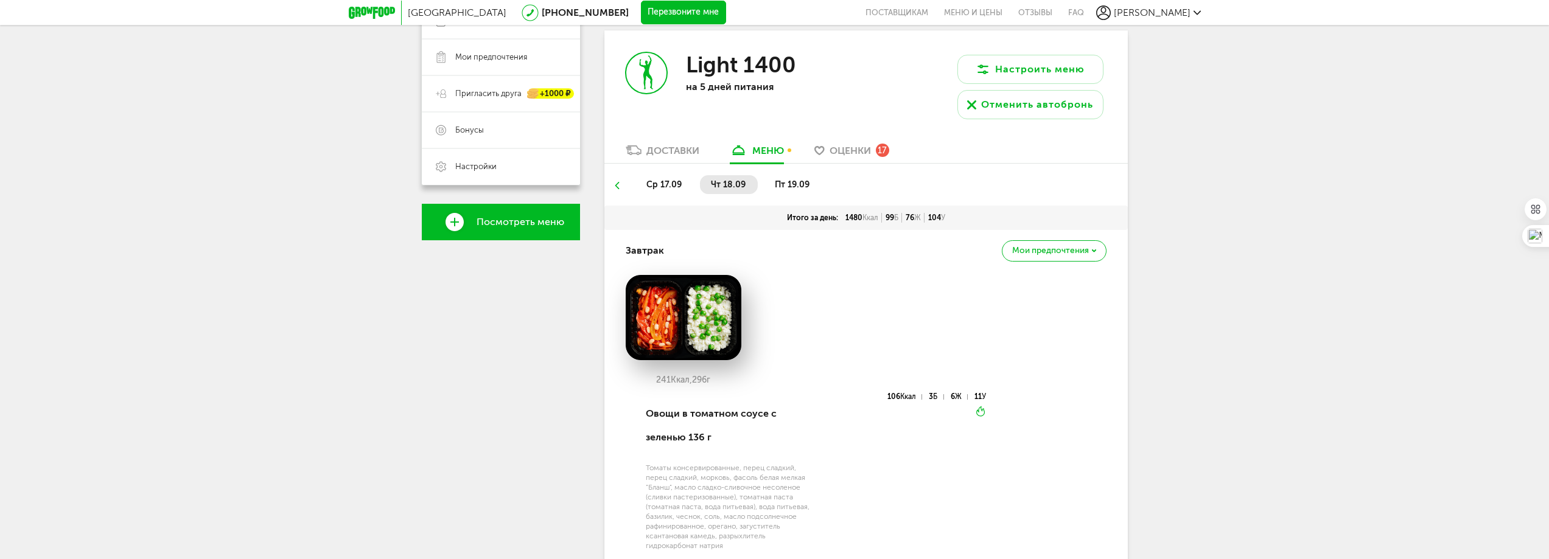
click at [787, 184] on span "пт 19.09" at bounding box center [792, 185] width 35 height 10
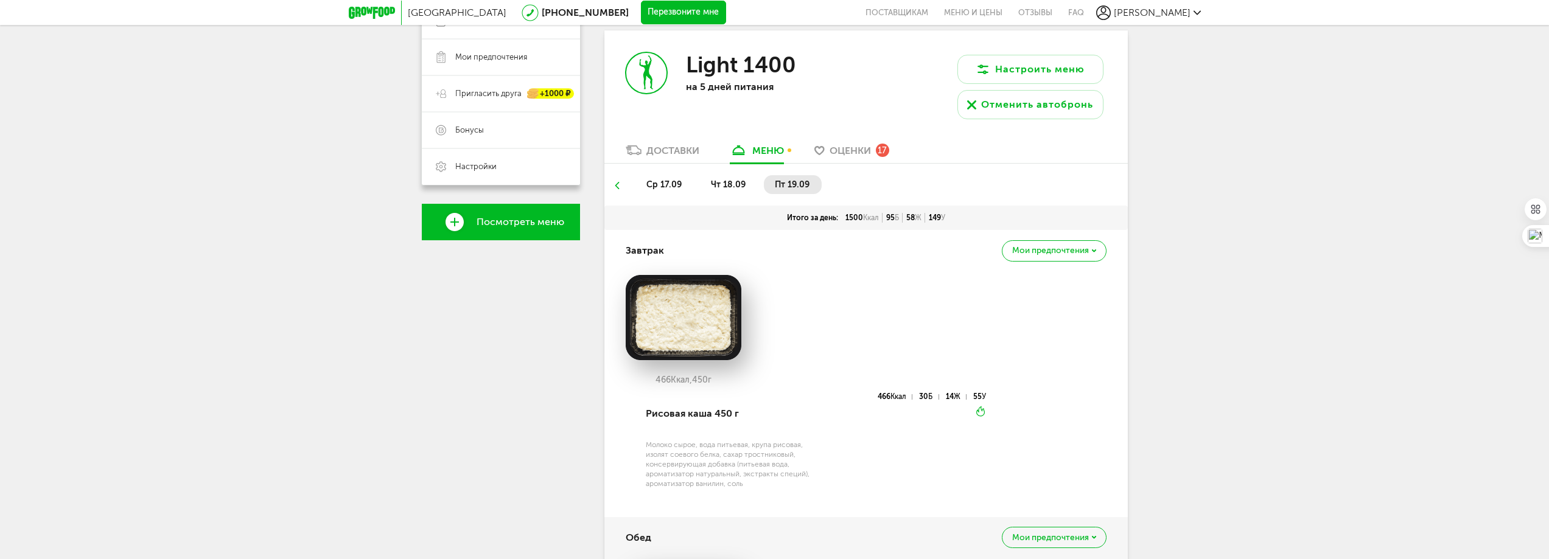
click at [728, 187] on span "чт 18.09" at bounding box center [728, 185] width 35 height 10
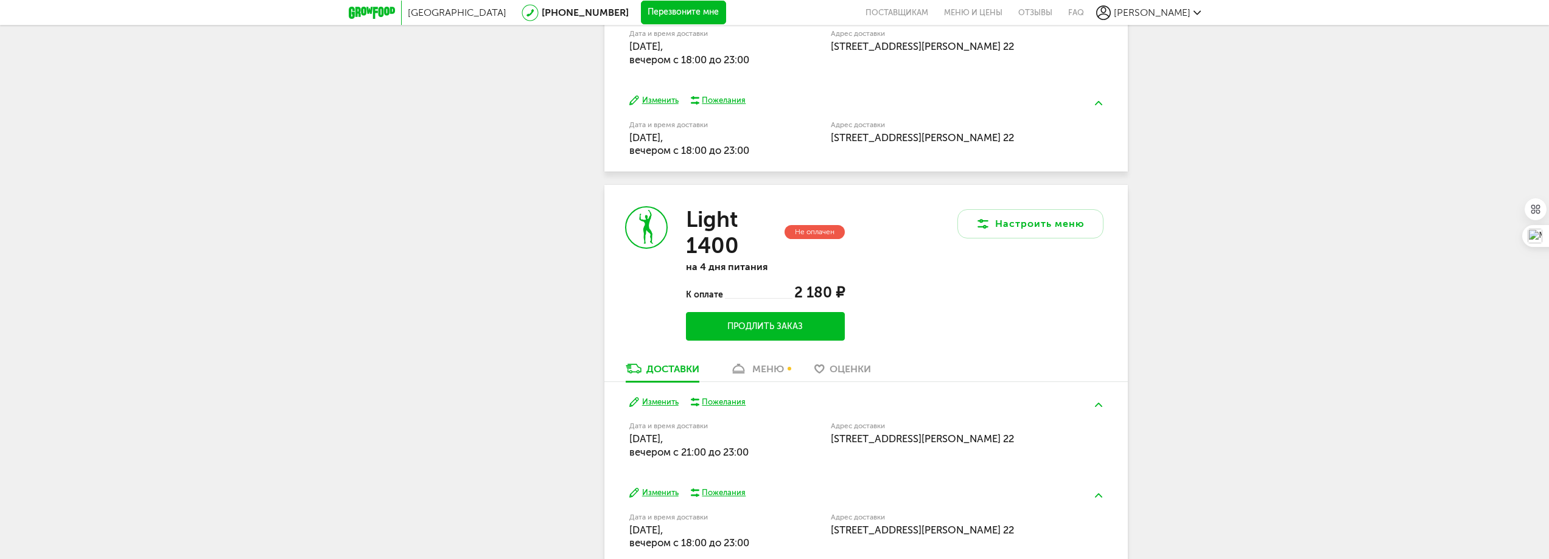
scroll to position [2184, 0]
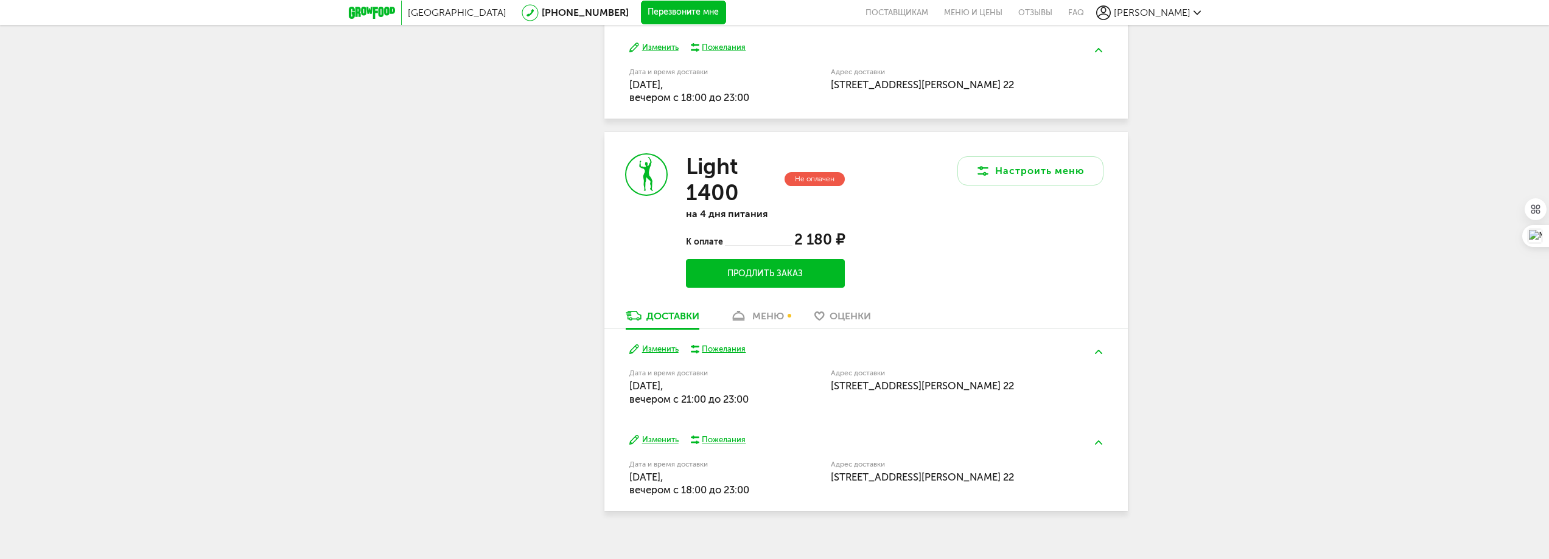
click at [730, 182] on h3 "Light 1400" at bounding box center [734, 179] width 96 height 52
click at [663, 344] on button "Изменить" at bounding box center [653, 350] width 49 height 12
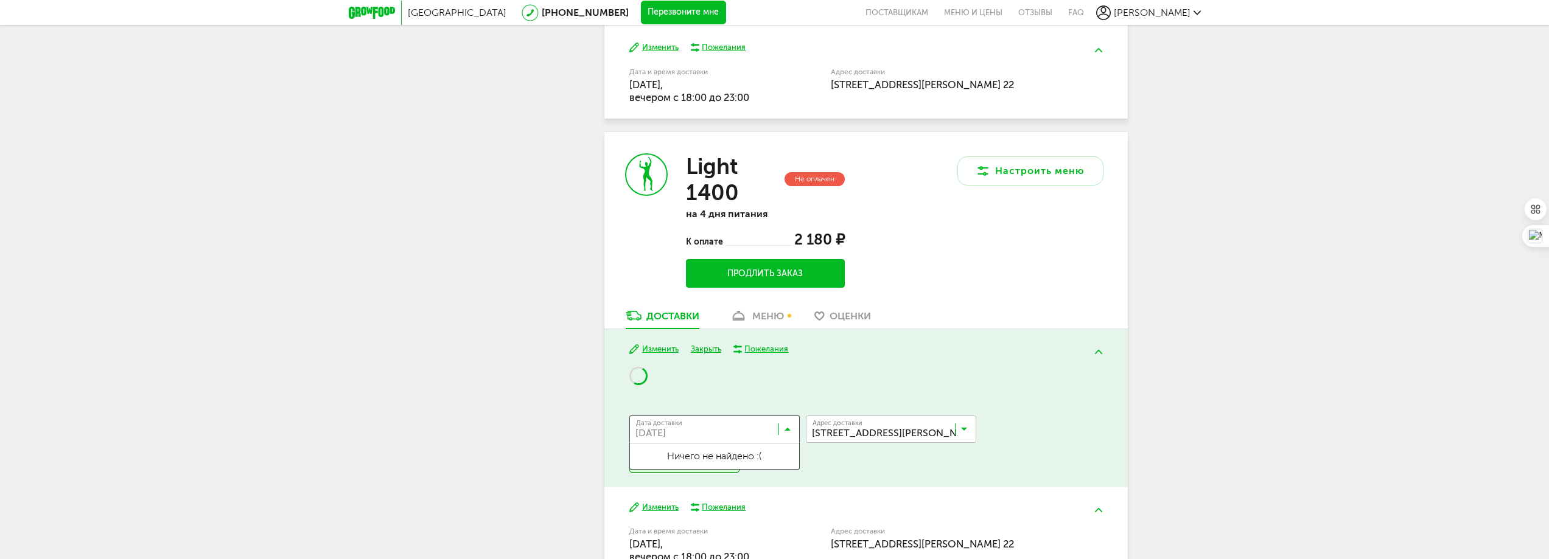
click at [705, 422] on input "Search for option" at bounding box center [717, 432] width 170 height 21
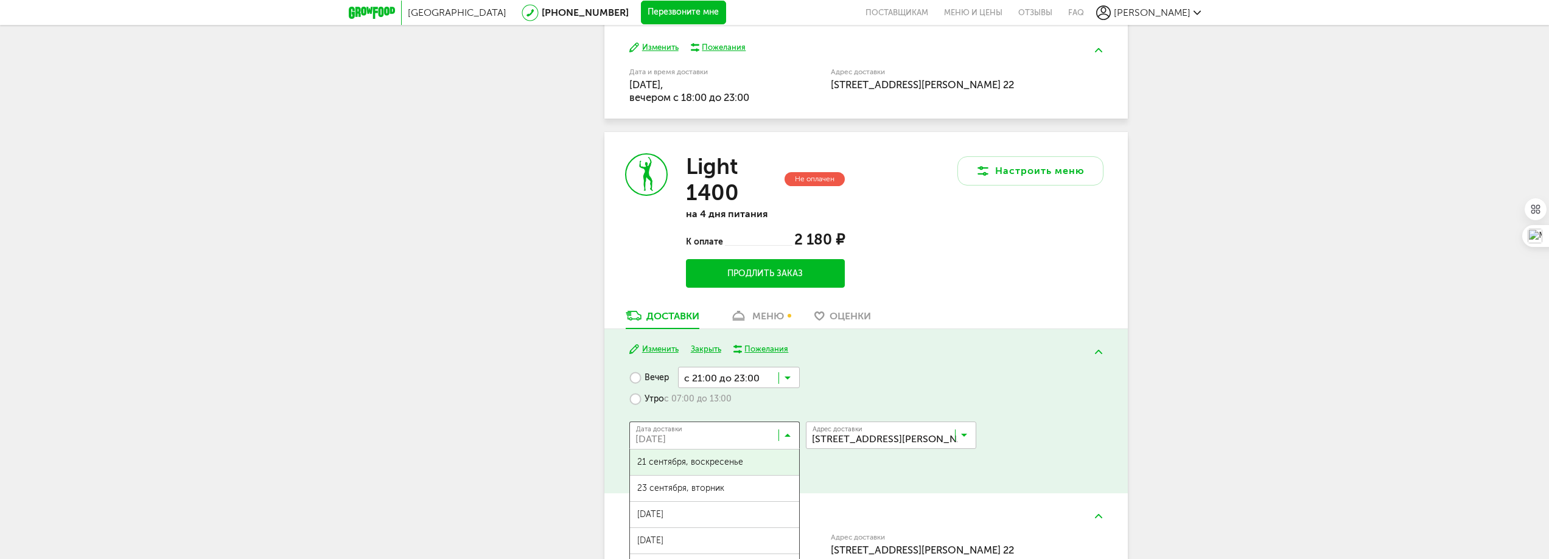
click at [705, 450] on span "21 сентября, воскресенье" at bounding box center [714, 463] width 169 height 26
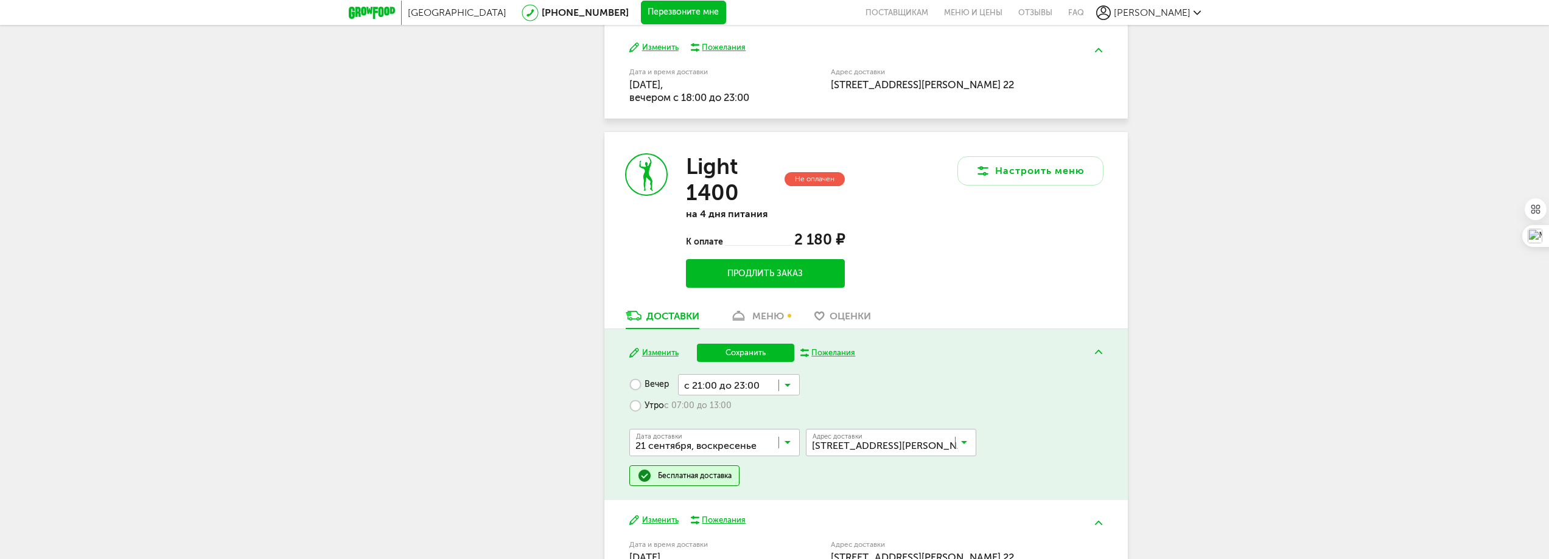
click at [770, 344] on button "Сохранить" at bounding box center [745, 353] width 97 height 18
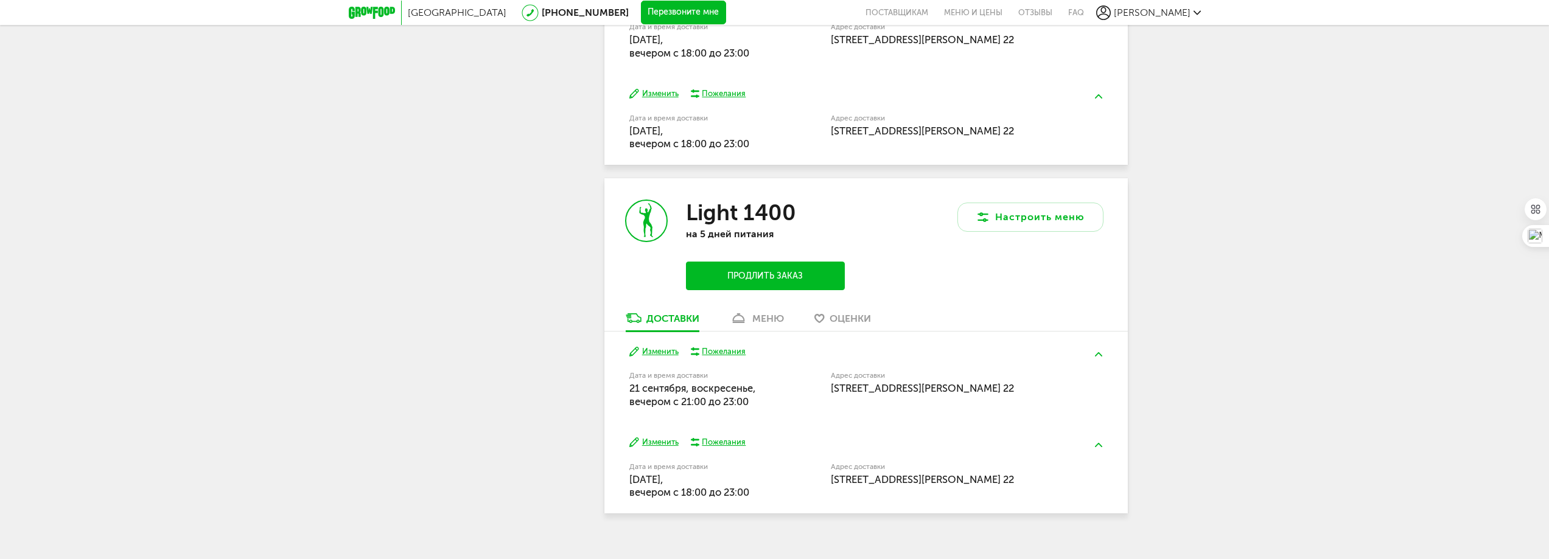
scroll to position [2140, 0]
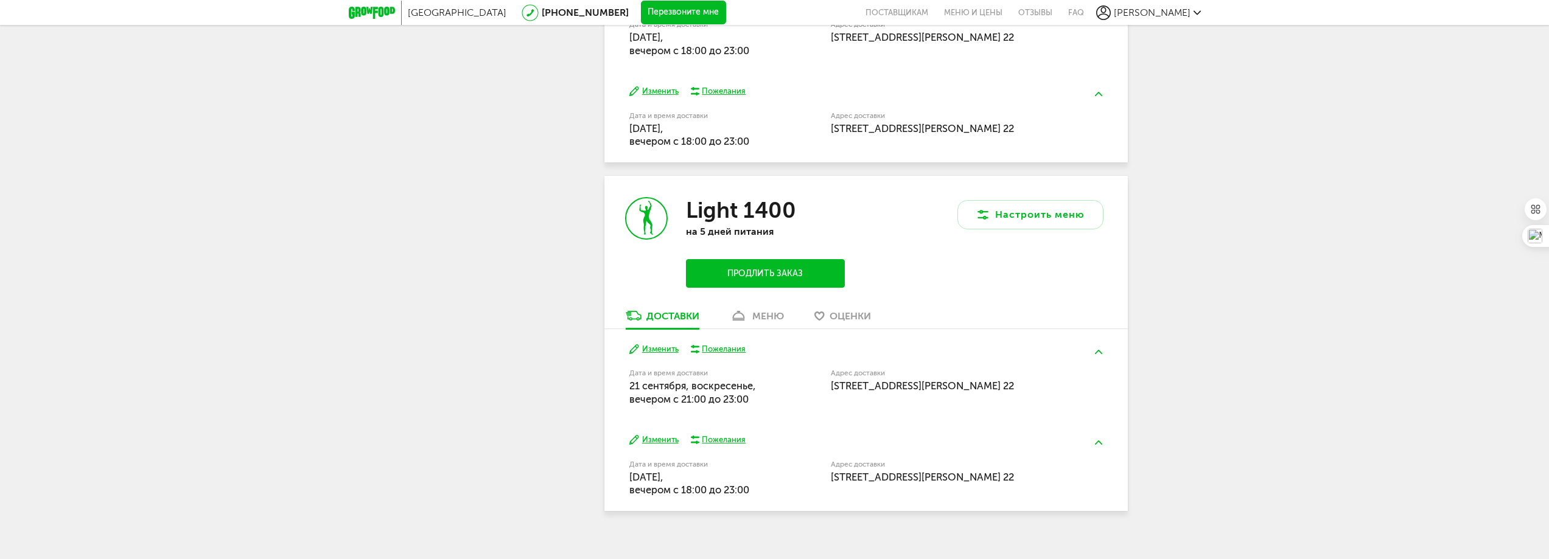
click at [898, 236] on div "Настроить меню" at bounding box center [997, 243] width 262 height 134
click at [658, 435] on button "Изменить" at bounding box center [653, 441] width 49 height 12
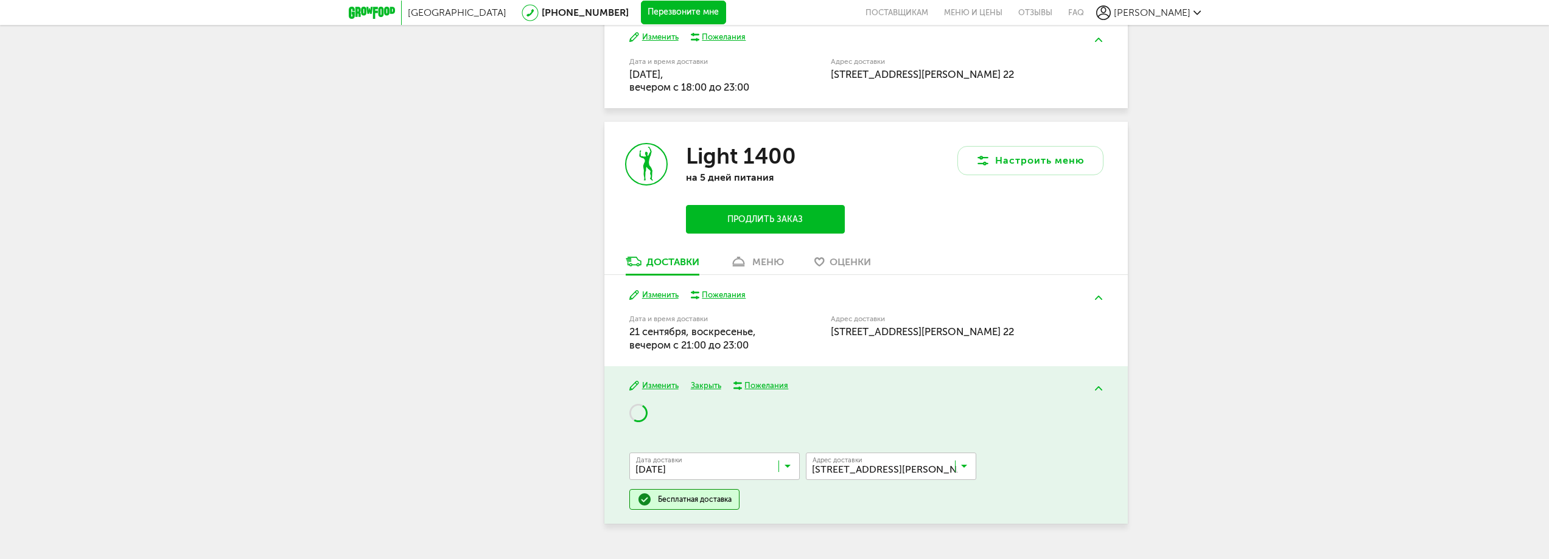
scroll to position [2208, 0]
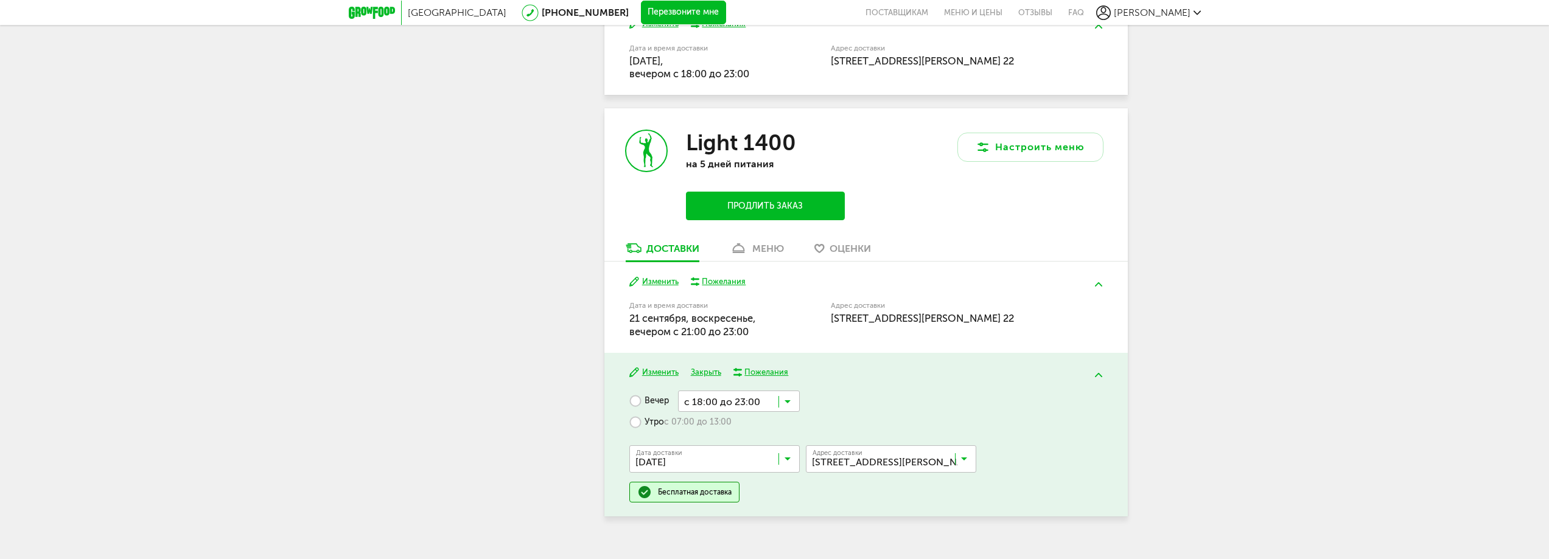
click at [945, 208] on div "Настроить меню" at bounding box center [997, 175] width 262 height 134
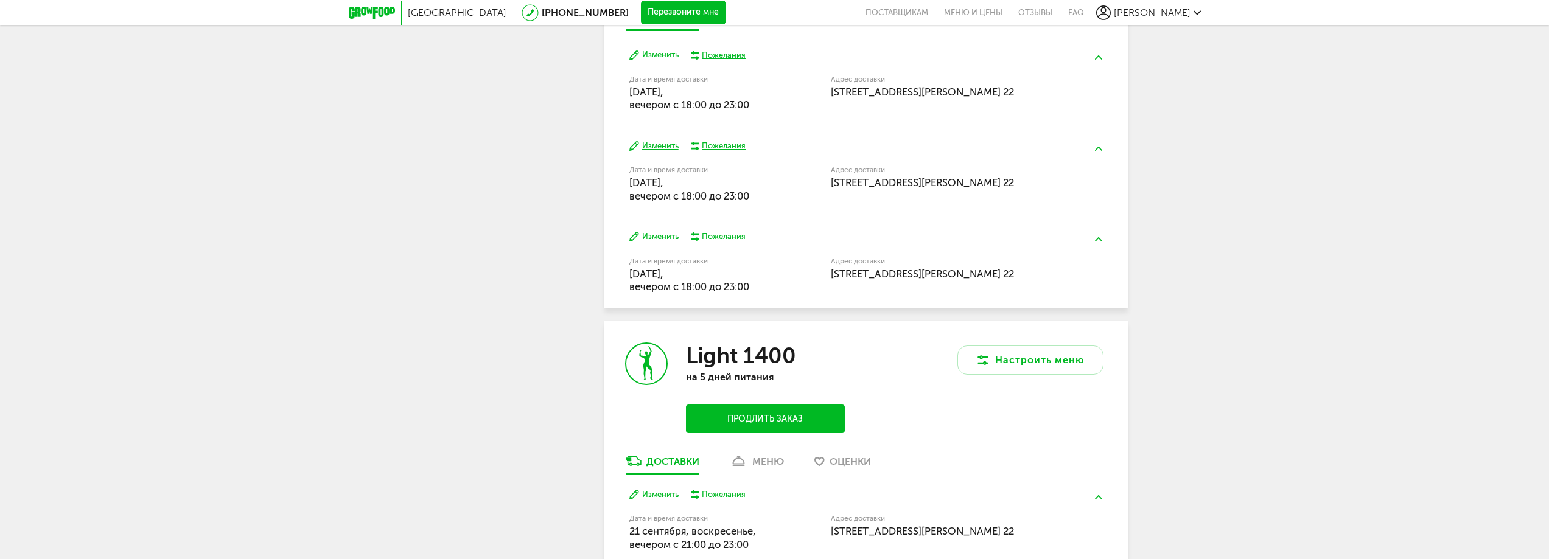
scroll to position [1843, 0]
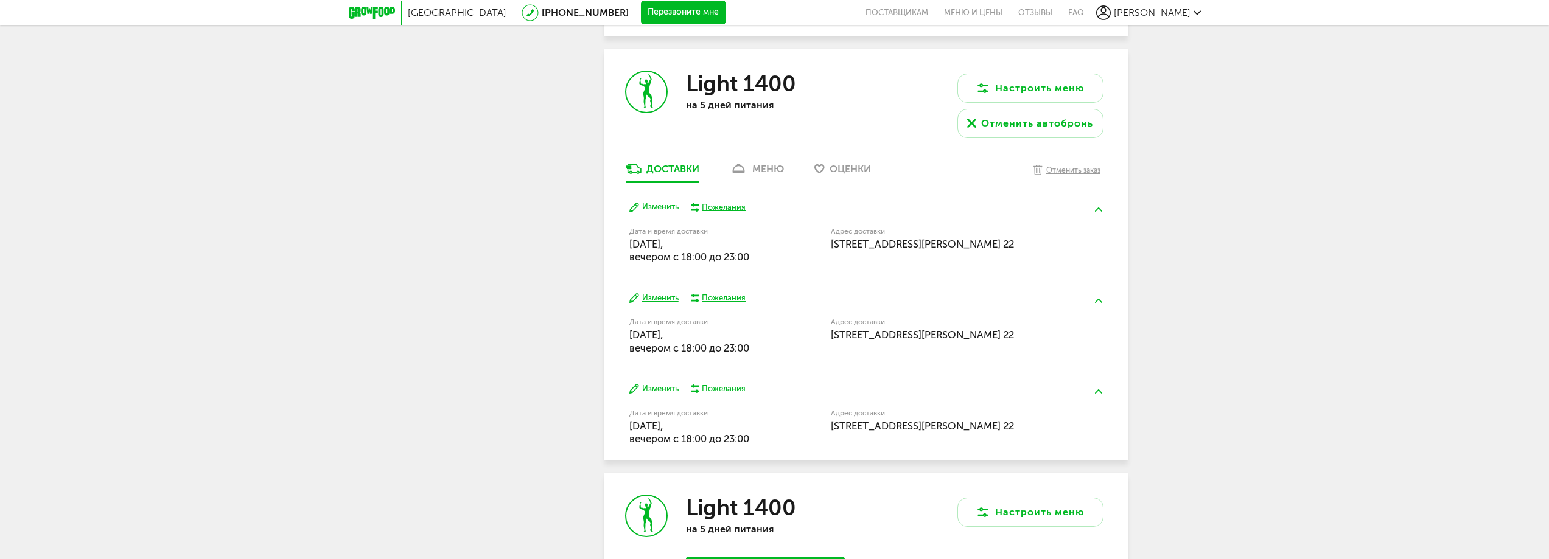
click at [1024, 116] on div "Отменить автобронь" at bounding box center [1037, 123] width 112 height 15
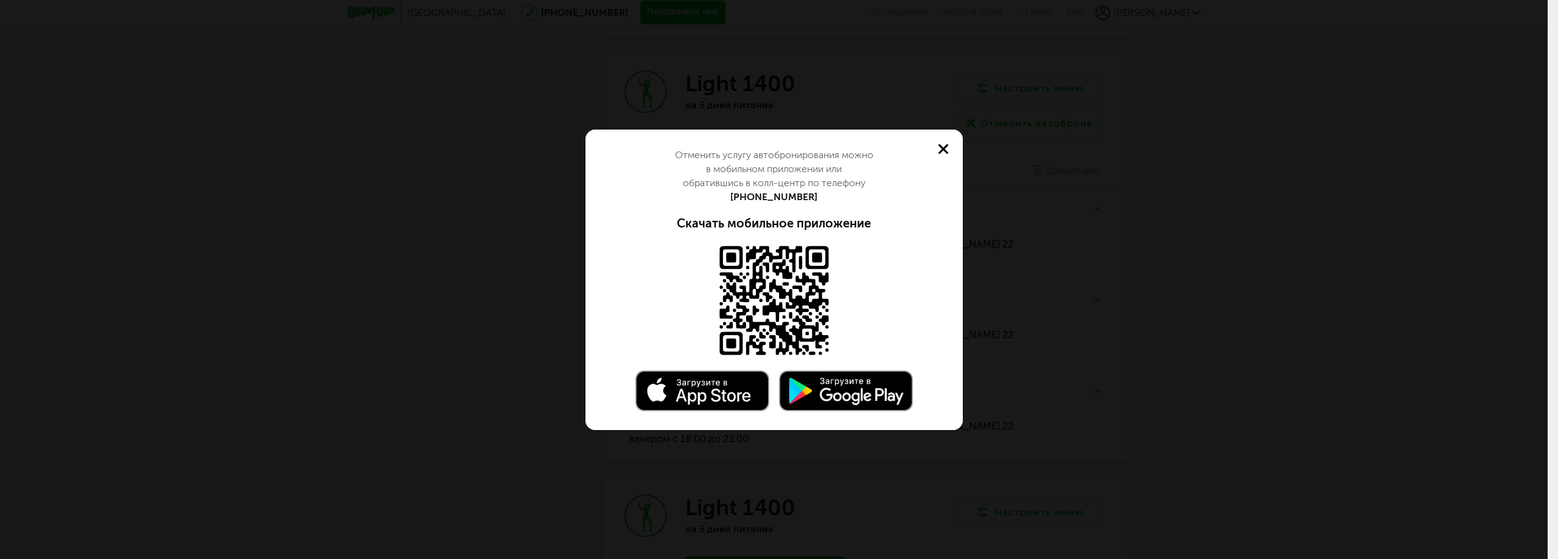
click at [948, 149] on icon at bounding box center [943, 149] width 10 height 10
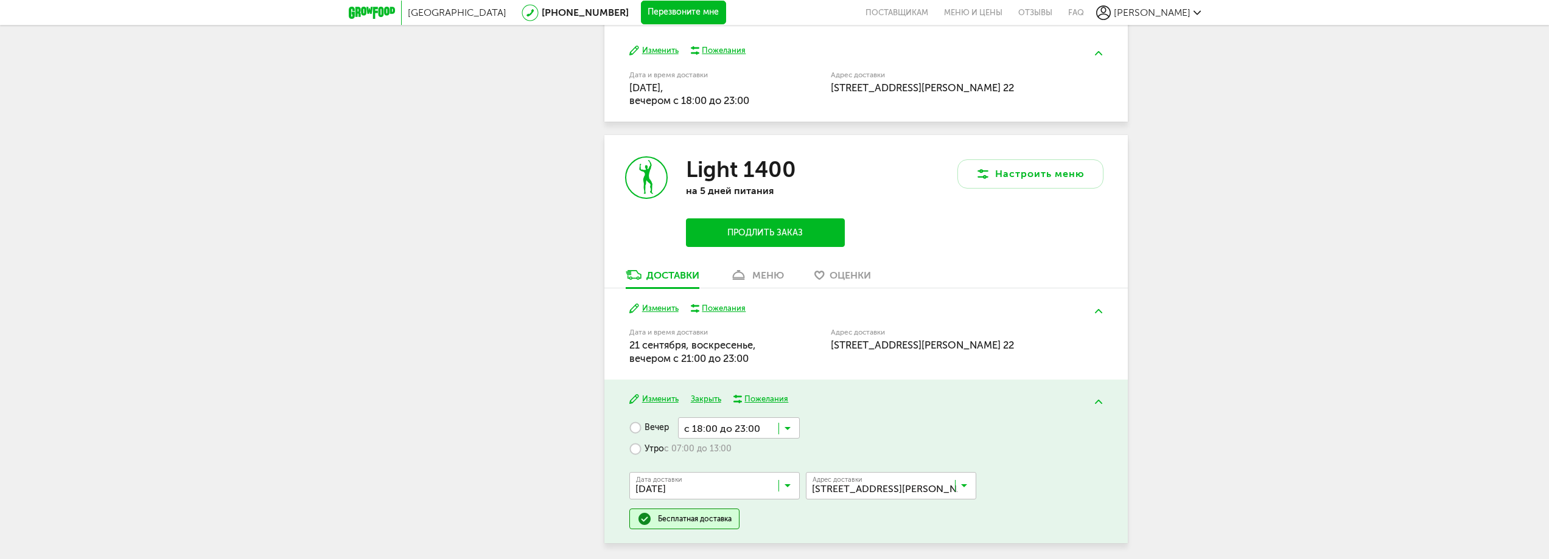
scroll to position [2191, 0]
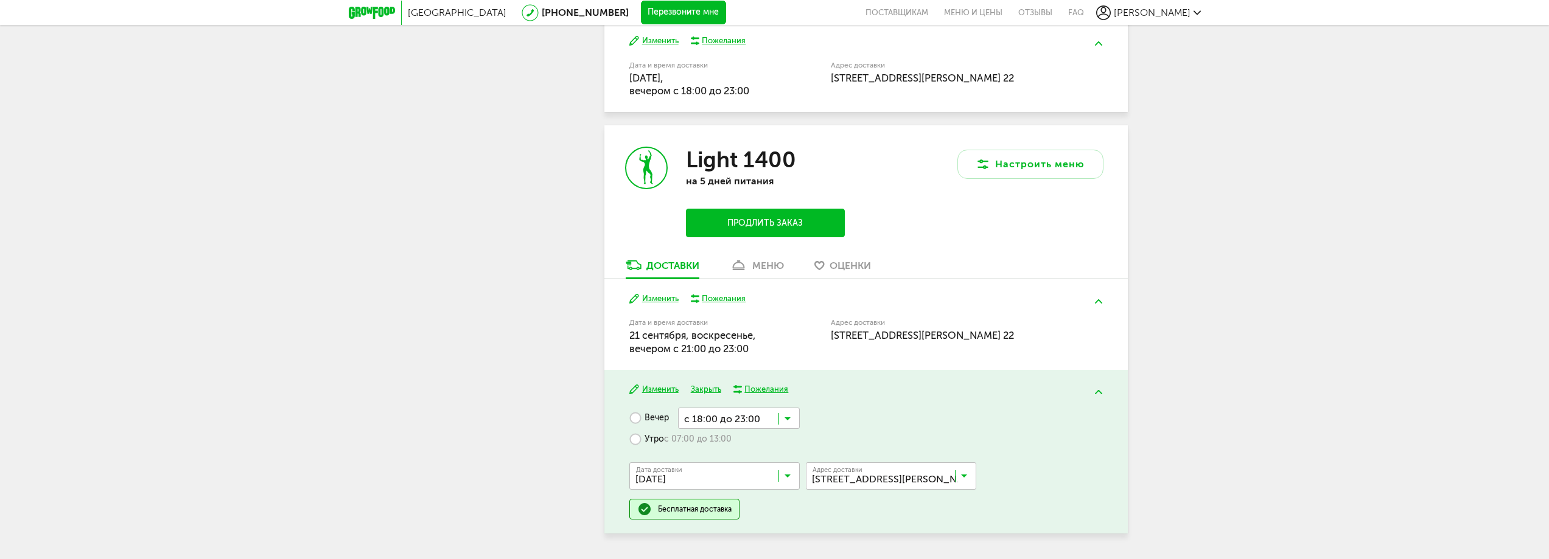
click at [1027, 382] on div "Изменить Закрыть Пожелания Вечер с 18:00 до 23:00 Загрузка... Утро с 07:00 до 1…" at bounding box center [865, 452] width 523 height 164
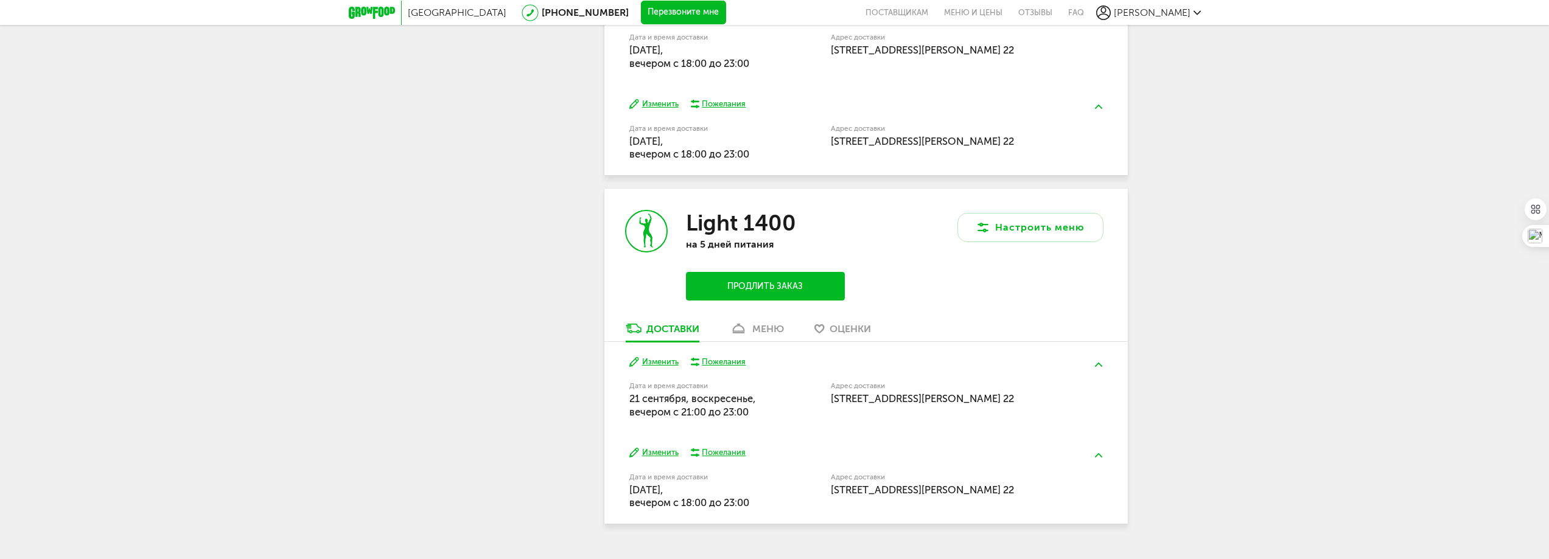
scroll to position [2140, 0]
